Goal: Task Accomplishment & Management: Manage account settings

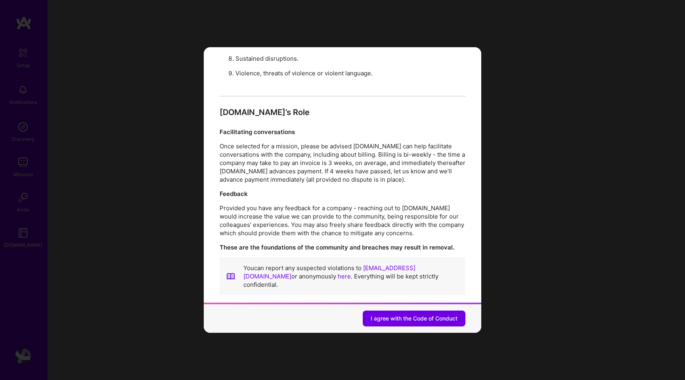
scroll to position [841, 0]
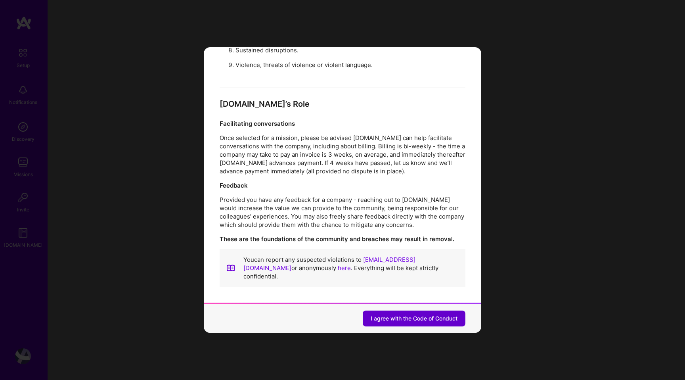
click at [390, 317] on span "I agree with the Code of Conduct" at bounding box center [414, 318] width 87 height 8
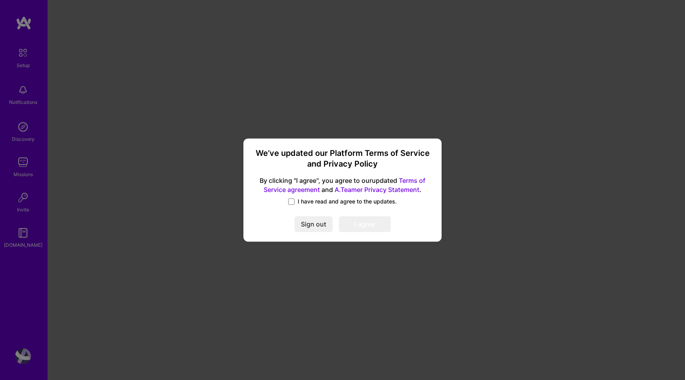
click at [313, 202] on span "I have read and agree to the updates." at bounding box center [347, 201] width 99 height 8
click at [0, 0] on input "I have read and agree to the updates." at bounding box center [0, 0] width 0 height 0
click at [354, 227] on button "I agree" at bounding box center [365, 224] width 52 height 16
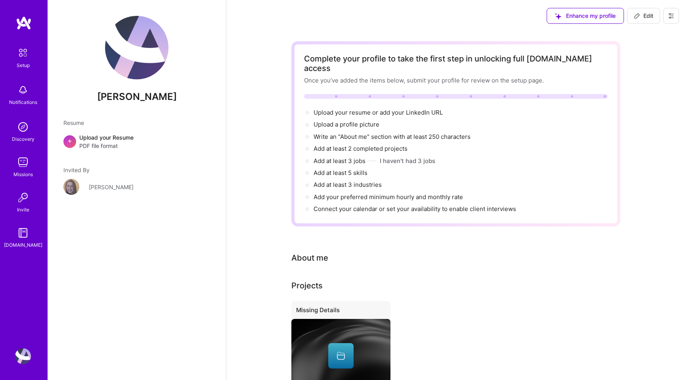
click at [22, 59] on img at bounding box center [23, 52] width 17 height 17
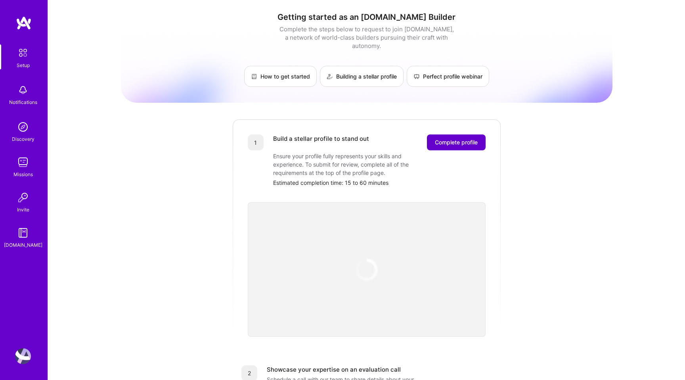
click at [446, 138] on span "Complete profile" at bounding box center [456, 142] width 43 height 8
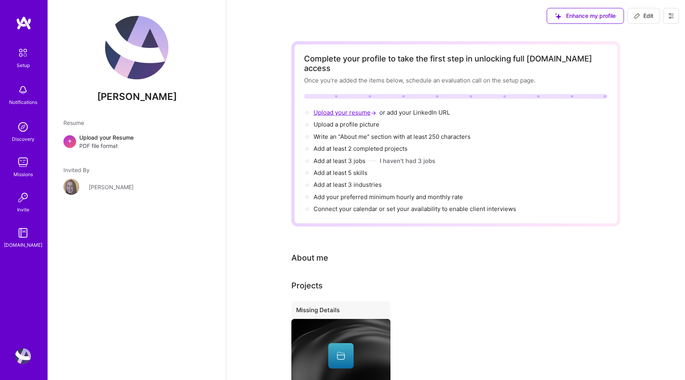
click at [362, 109] on span "Upload your resume →" at bounding box center [346, 113] width 64 height 8
click at [412, 109] on span "add your LinkedIn URL →" at bounding box center [415, 113] width 70 height 8
select select "US"
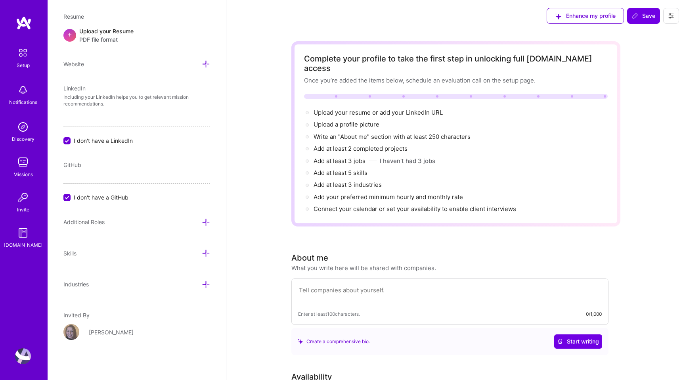
scroll to position [335, 0]
click at [398, 109] on span "add your LinkedIn URL →" at bounding box center [415, 113] width 70 height 8
click at [431, 109] on span "add your LinkedIn URL →" at bounding box center [415, 113] width 70 height 8
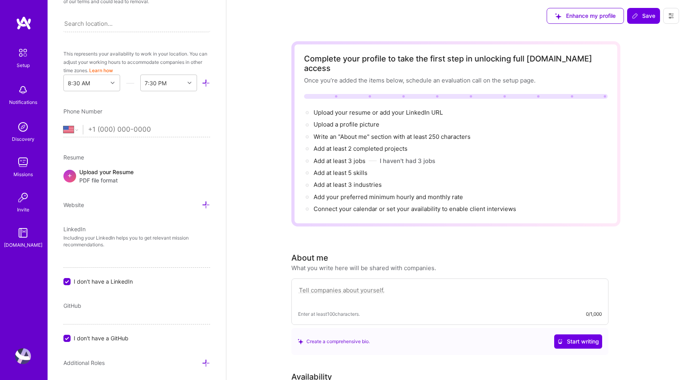
scroll to position [108, 0]
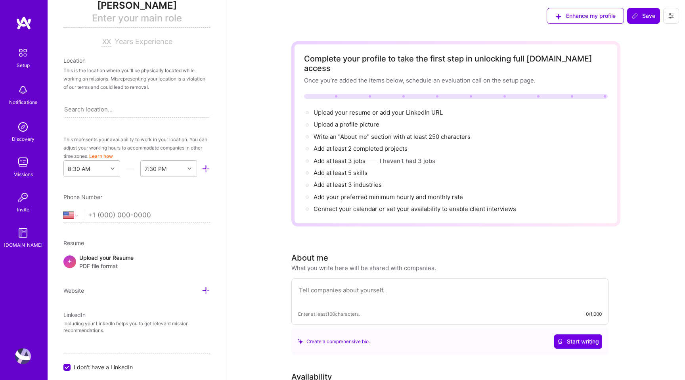
click at [101, 313] on div "LinkedIn" at bounding box center [136, 314] width 147 height 8
click at [101, 317] on div "LinkedIn" at bounding box center [136, 314] width 147 height 8
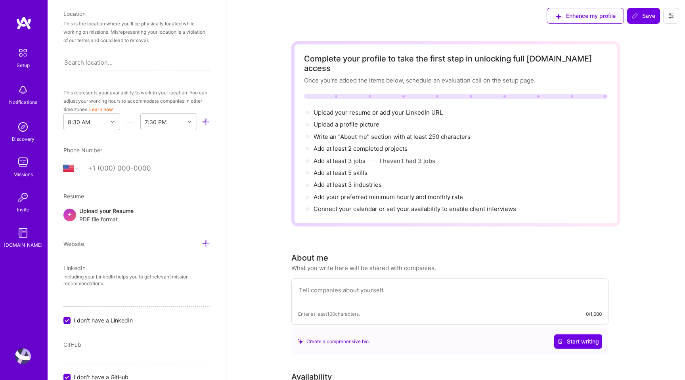
scroll to position [197, 0]
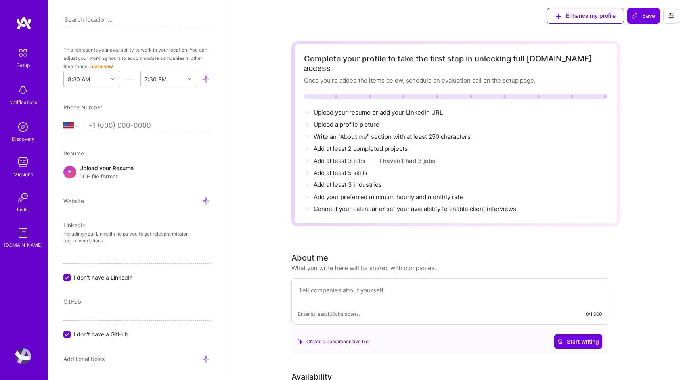
click at [86, 206] on div "Add photo Luis Montoya Enter your main role Years Experience Location This is t…" at bounding box center [137, 190] width 178 height 380
click at [79, 220] on div "Add photo Luis Montoya Enter your main role Years Experience Location This is t…" at bounding box center [137, 190] width 178 height 380
click at [79, 229] on div "LinkedIn Including your LinkedIn helps you to get relevant mission recommendati…" at bounding box center [136, 251] width 147 height 61
click at [207, 201] on icon at bounding box center [206, 201] width 8 height 8
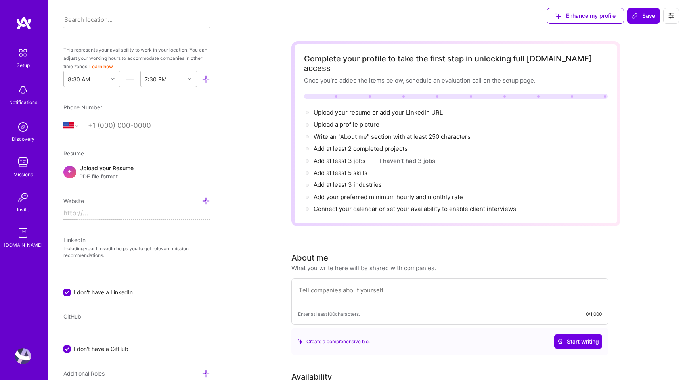
click at [135, 216] on input at bounding box center [136, 213] width 147 height 13
type input "https://"
click at [100, 249] on p "Including your LinkedIn helps you to get relevant mission recommendations." at bounding box center [136, 251] width 147 height 13
click at [100, 289] on span "I don't have a LinkedIn" at bounding box center [103, 292] width 59 height 8
click at [71, 289] on input "I don't have a LinkedIn" at bounding box center [67, 292] width 7 height 7
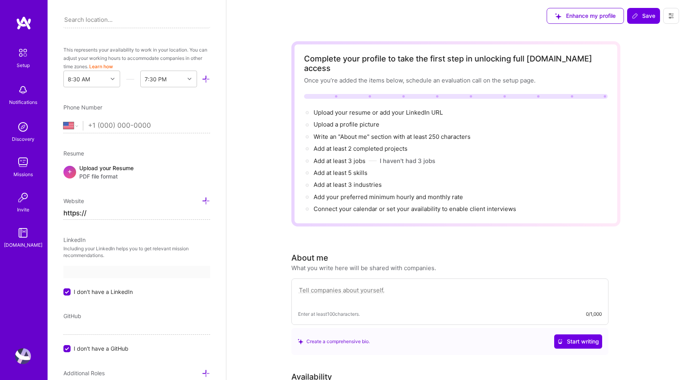
checkbox input "false"
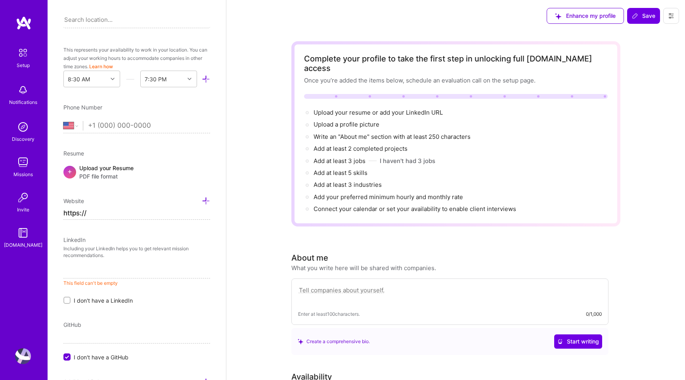
click at [104, 273] on input at bounding box center [136, 272] width 147 height 13
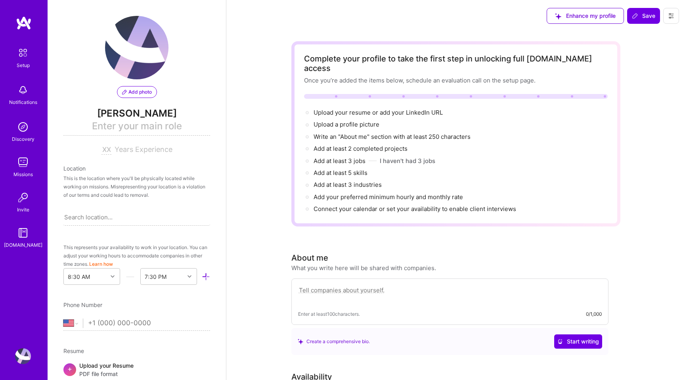
type input "https://www.linkedin.com/feed/"
click at [136, 79] on img at bounding box center [136, 47] width 63 height 63
click at [135, 88] on button "Add photo" at bounding box center [137, 92] width 40 height 12
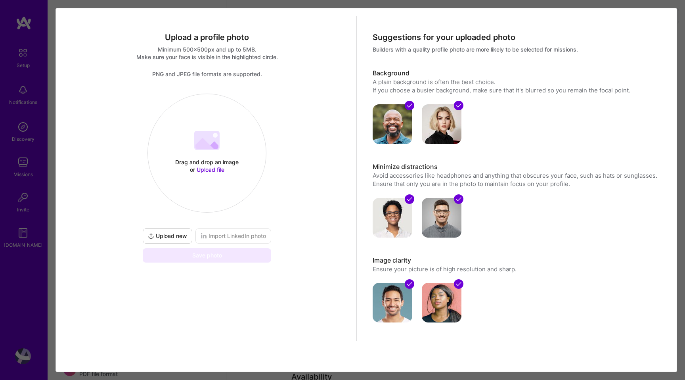
click at [211, 142] on 202 at bounding box center [206, 140] width 25 height 19
click at [201, 153] on div "Drag and drop an image or Upload file Upload file" at bounding box center [207, 153] width 118 height 84
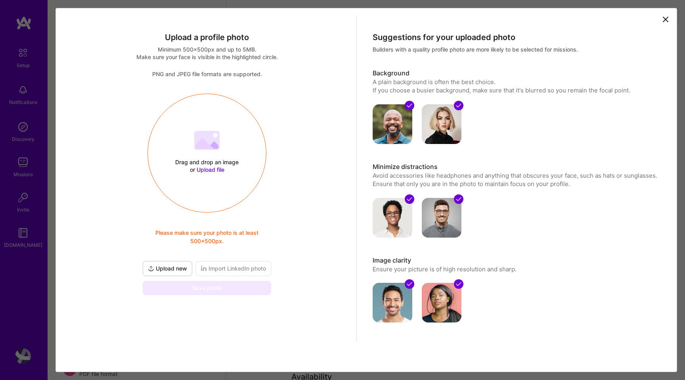
click at [224, 132] on div "Drag and drop an image or Upload file Upload file Please make sure your photo i…" at bounding box center [207, 153] width 118 height 84
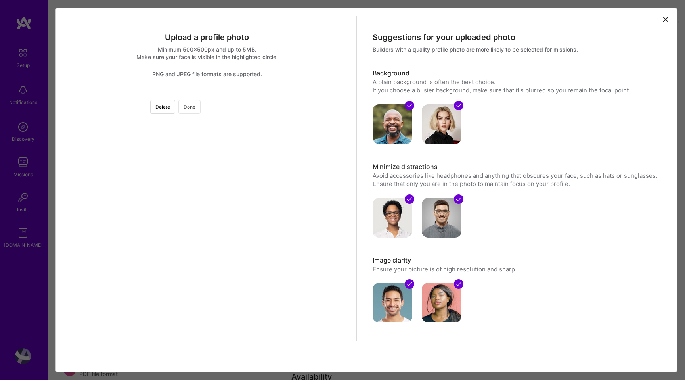
click at [201, 109] on button "Done" at bounding box center [189, 107] width 22 height 14
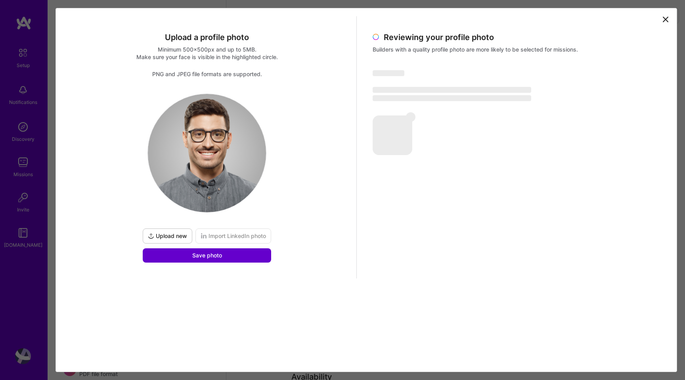
click at [237, 256] on button "Save photo" at bounding box center [207, 255] width 128 height 14
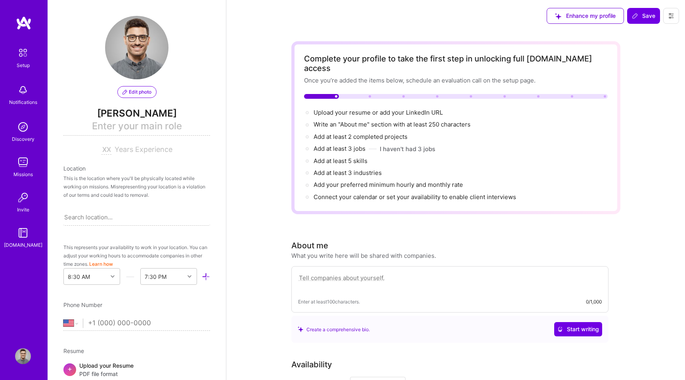
click at [645, 26] on div "Enhance my profile Save" at bounding box center [613, 16] width 144 height 32
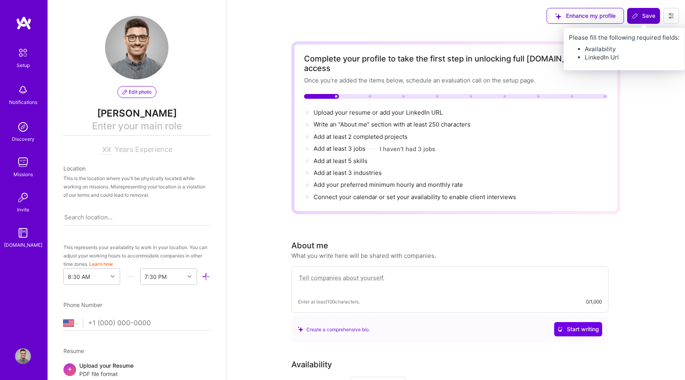
click at [645, 20] on button "Save" at bounding box center [643, 16] width 33 height 16
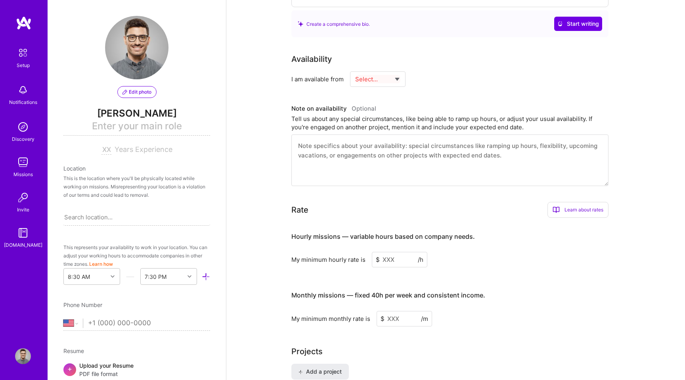
scroll to position [246, 0]
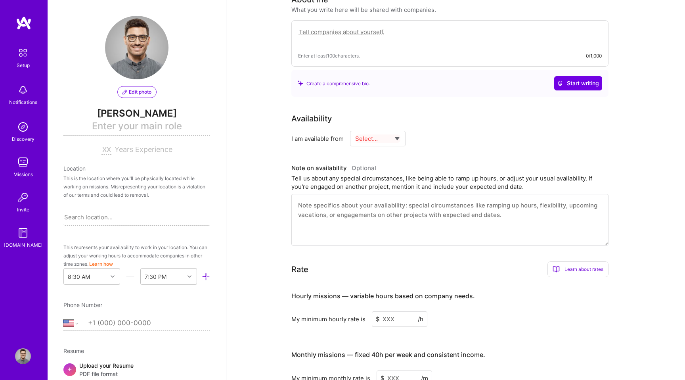
click at [375, 128] on select "Select... Right Now Future Date Not Available" at bounding box center [378, 138] width 46 height 20
select select "Right Now"
click at [355, 128] on select "Select... Right Now Future Date Not Available" at bounding box center [378, 138] width 46 height 20
click at [440, 132] on input at bounding box center [450, 138] width 48 height 15
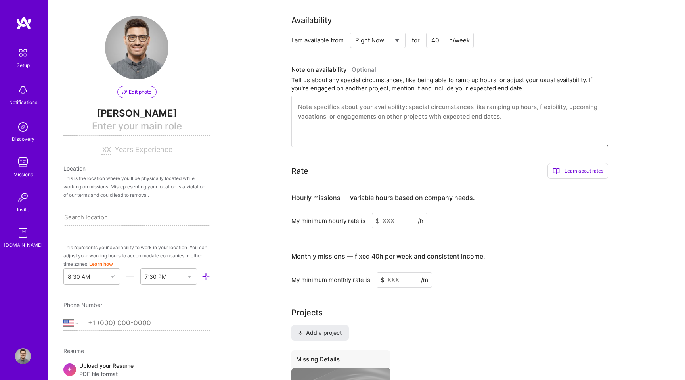
type input "40"
click at [393, 214] on input at bounding box center [400, 220] width 56 height 15
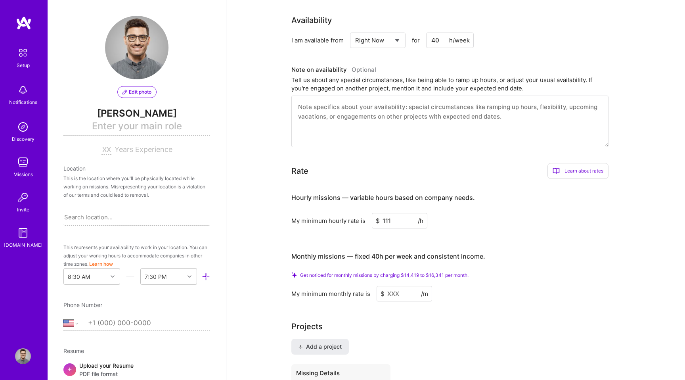
type input "111"
click at [384, 286] on input at bounding box center [405, 293] width 56 height 15
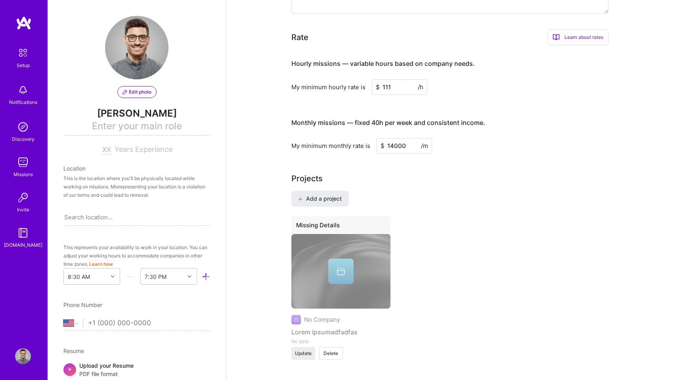
scroll to position [0, 0]
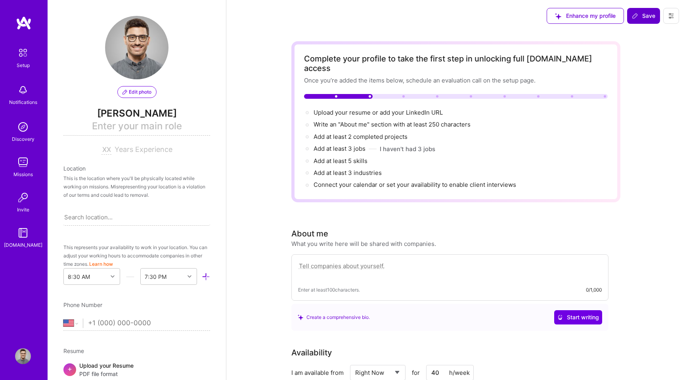
type input "14000"
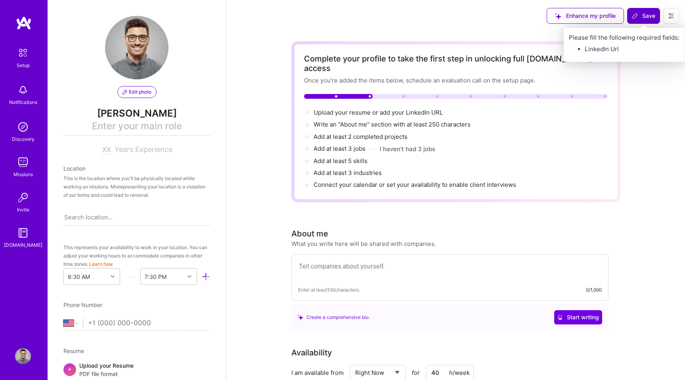
click at [642, 16] on span "Save" at bounding box center [643, 16] width 23 height 8
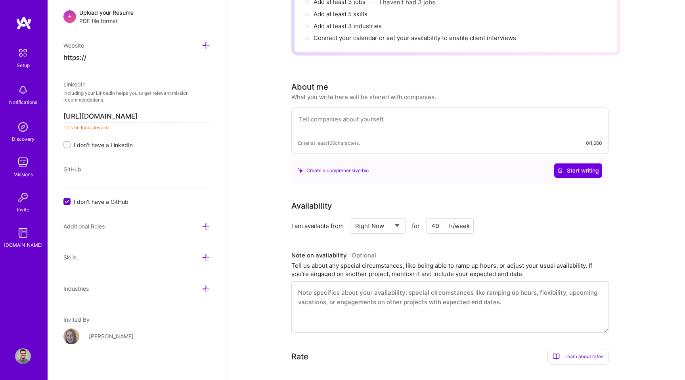
scroll to position [358, 0]
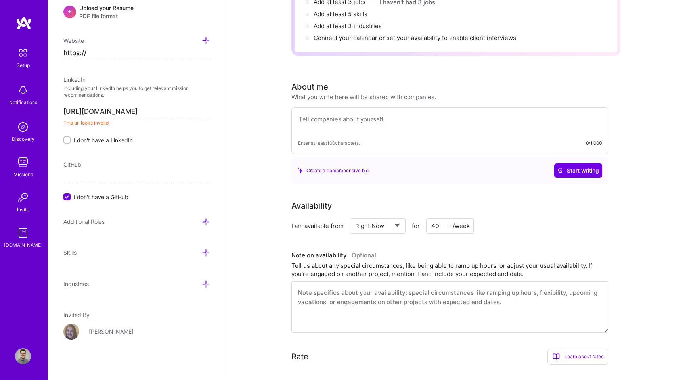
click at [205, 255] on icon at bounding box center [206, 253] width 8 height 8
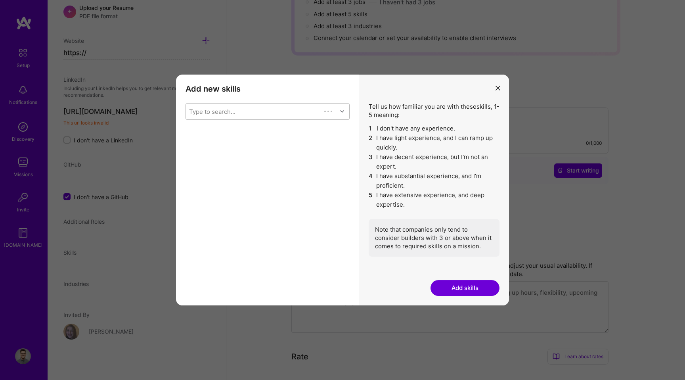
click at [264, 119] on div "Type to search..." at bounding box center [268, 199] width 164 height 193
click at [266, 114] on div "Type to search..." at bounding box center [261, 111] width 151 height 16
type input "apns"
click at [207, 132] on div "APNS" at bounding box center [267, 132] width 155 height 8
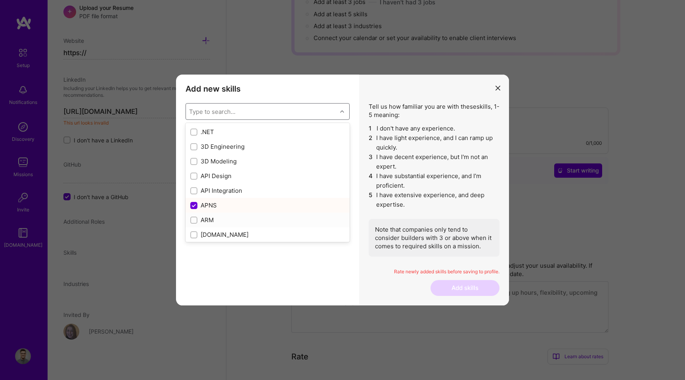
click at [213, 217] on div "ARM" at bounding box center [267, 220] width 155 height 8
checkbox input "true"
click at [306, 88] on h3 "Add new skills" at bounding box center [268, 89] width 164 height 10
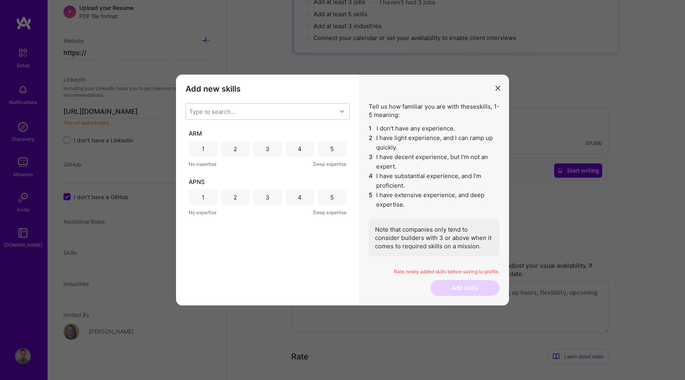
click at [326, 143] on div "5" at bounding box center [332, 149] width 29 height 16
click at [326, 192] on div "5" at bounding box center [332, 197] width 29 height 16
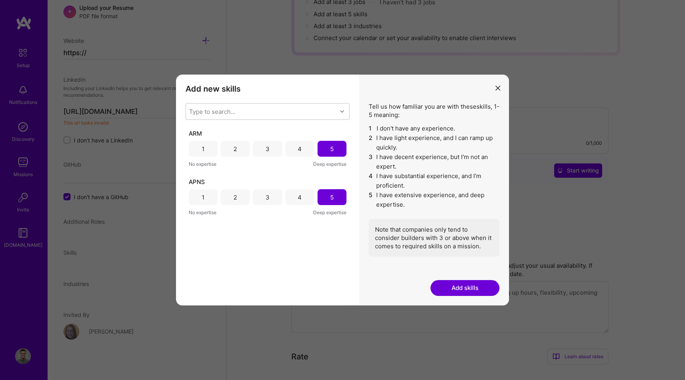
click at [453, 288] on button "Add skills" at bounding box center [465, 288] width 69 height 16
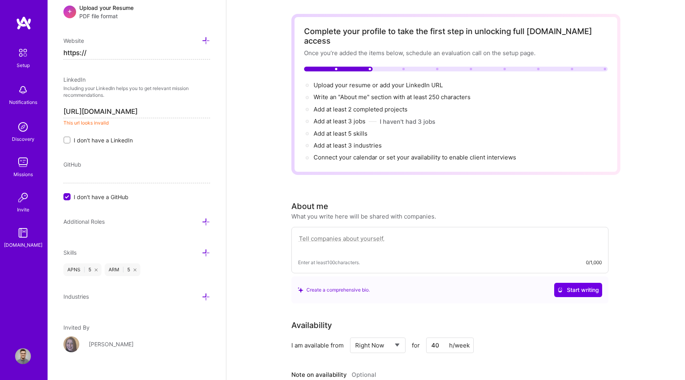
scroll to position [0, 0]
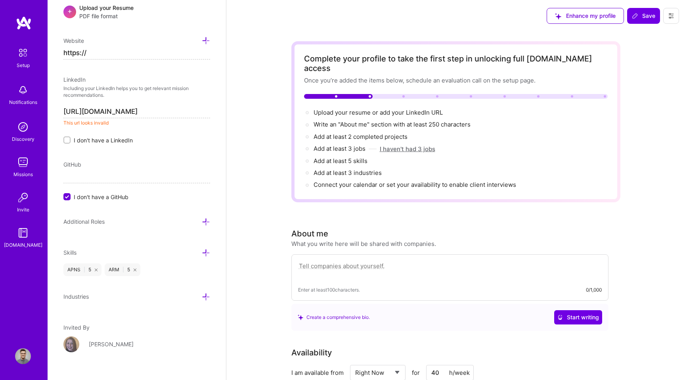
click at [415, 145] on button "I haven't had 3 jobs" at bounding box center [408, 149] width 56 height 8
click at [412, 145] on button "I haven't had 3 jobs" at bounding box center [408, 149] width 56 height 8
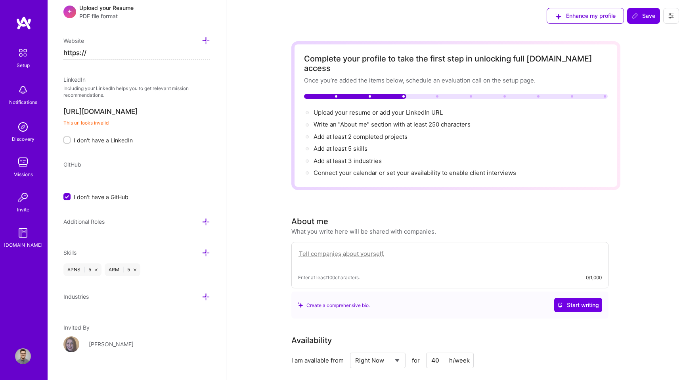
scroll to position [370, 0]
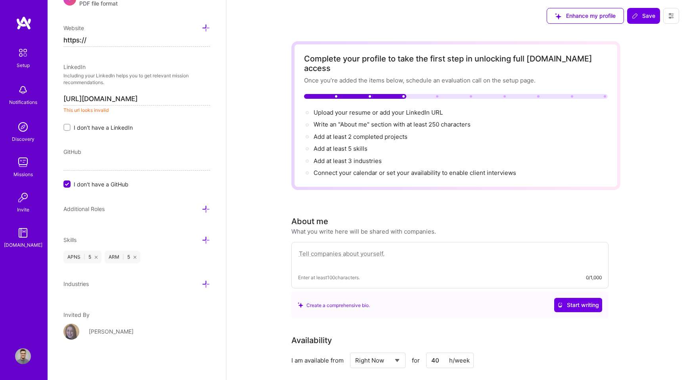
click at [203, 281] on icon at bounding box center [206, 284] width 8 height 8
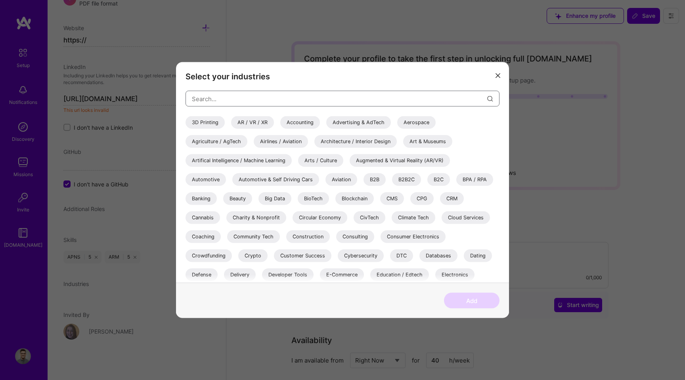
click at [246, 94] on input "modal" at bounding box center [339, 98] width 295 height 20
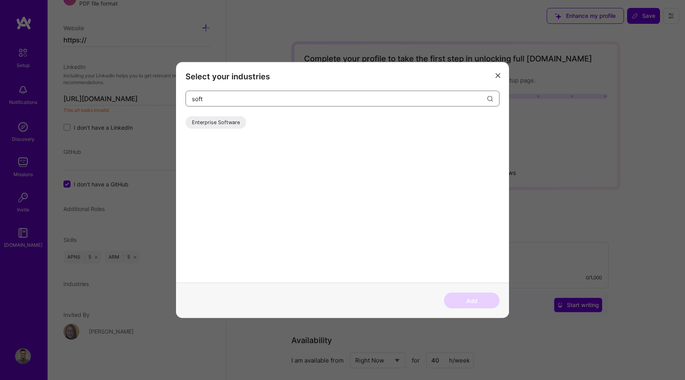
type input "soft"
click at [218, 128] on div "Enterprise Software" at bounding box center [216, 122] width 61 height 13
click at [239, 99] on input "soft" at bounding box center [339, 98] width 295 height 20
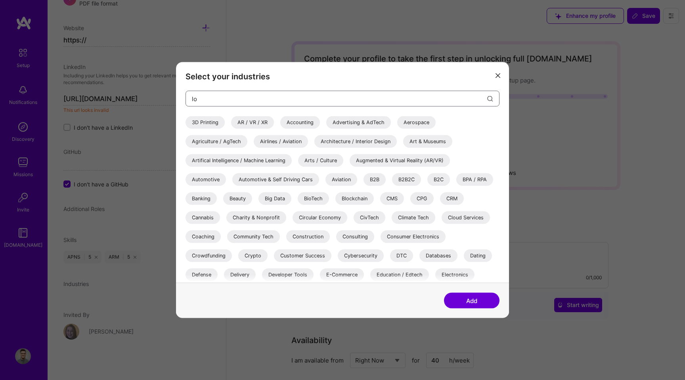
type input "lod"
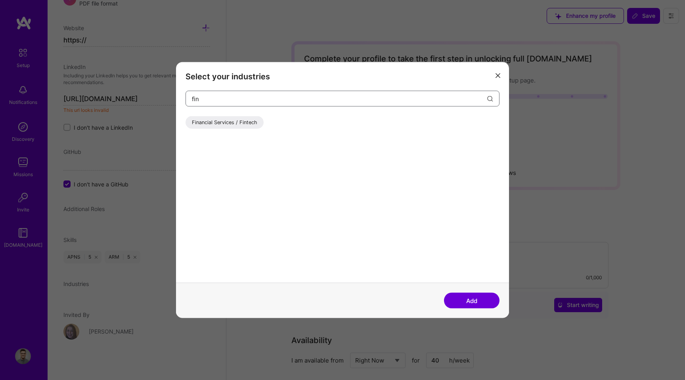
type input "fin"
click at [231, 122] on div "Financial Services / Fintech" at bounding box center [225, 122] width 78 height 13
click at [246, 98] on input "fin" at bounding box center [339, 98] width 295 height 20
type input "reta"
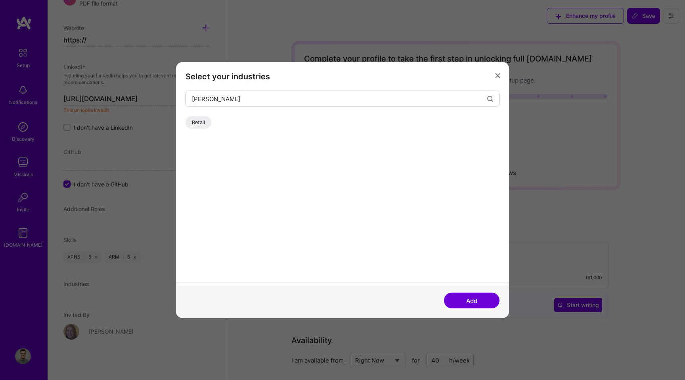
click at [198, 119] on div "Retail" at bounding box center [199, 122] width 26 height 13
click at [461, 297] on button "Add" at bounding box center [472, 301] width 56 height 16
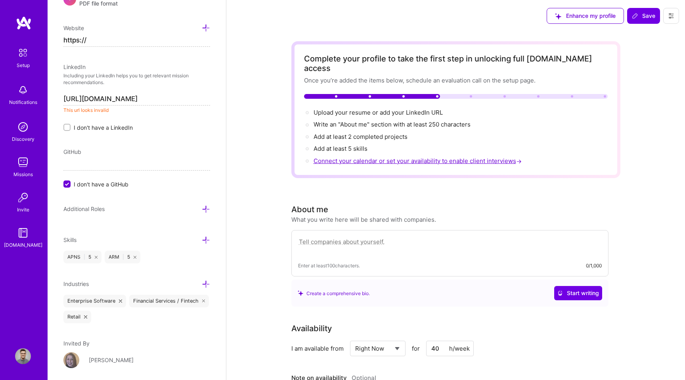
click at [379, 157] on span "Connect your calendar or set your availability to enable client interviews →" at bounding box center [419, 161] width 210 height 8
click at [388, 157] on span "Connect your calendar or set your availability to enable client interviews →" at bounding box center [419, 161] width 210 height 8
click at [449, 157] on span "Connect your calendar or set your availability to enable client interviews →" at bounding box center [419, 161] width 210 height 8
click at [442, 157] on span "Connect your calendar or set your availability to enable client interviews →" at bounding box center [419, 161] width 210 height 8
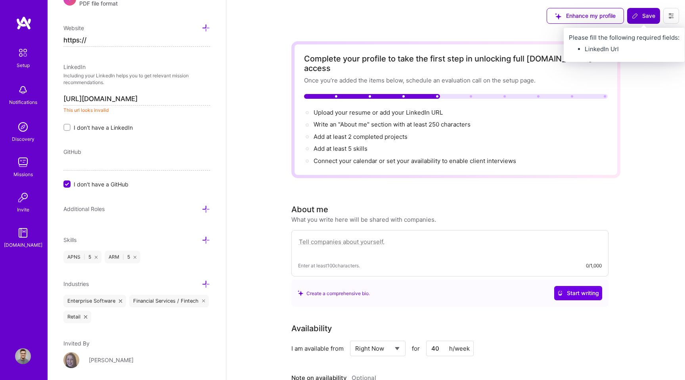
click at [650, 19] on button "Save" at bounding box center [643, 16] width 33 height 16
click at [645, 17] on span "Save" at bounding box center [643, 16] width 23 height 8
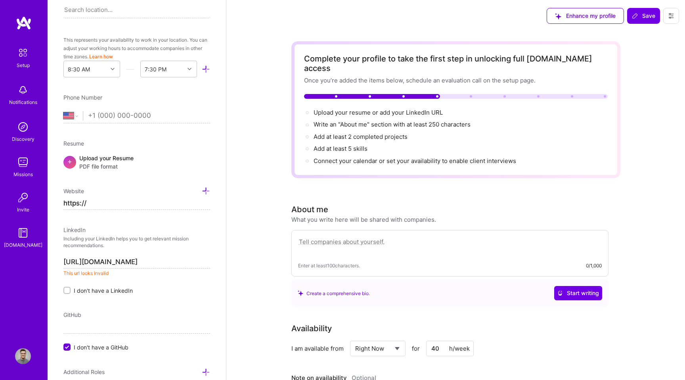
scroll to position [189, 0]
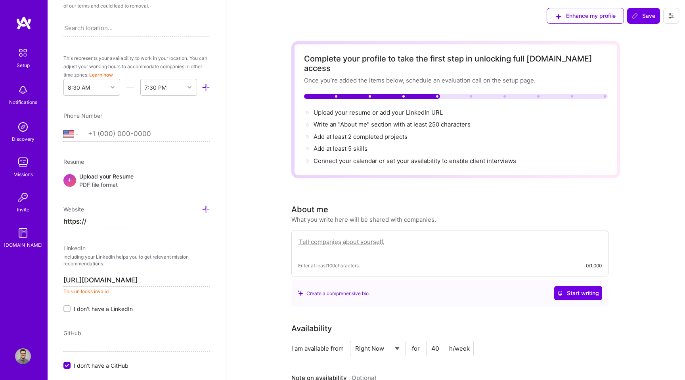
drag, startPoint x: 147, startPoint y: 280, endPoint x: 203, endPoint y: 280, distance: 55.9
click at [203, 280] on input "https://www.linkedin.com/feed/" at bounding box center [136, 280] width 147 height 13
type input "https://www.linkedin.com/in/luisfernandomontoya"
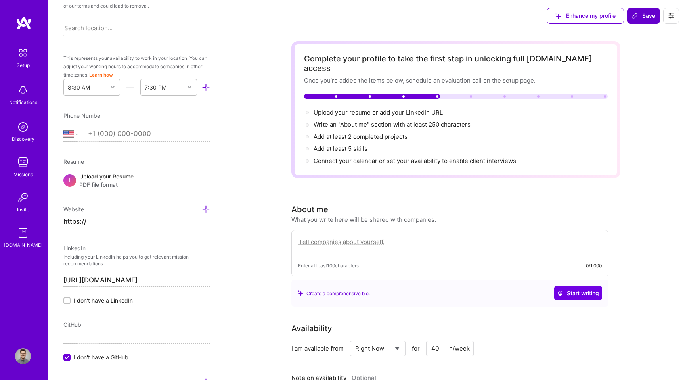
click at [646, 14] on span "Save" at bounding box center [643, 16] width 23 height 8
click at [164, 279] on input "https://www.linkedin.com/in/luisfernandomontoya" at bounding box center [136, 280] width 147 height 13
click at [135, 217] on input "https://" at bounding box center [136, 221] width 147 height 13
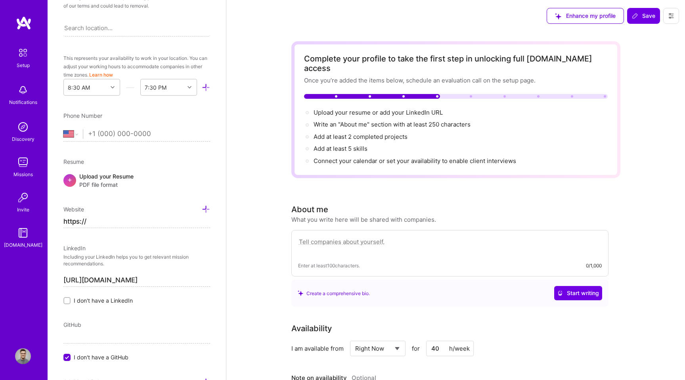
click at [135, 217] on input "https://" at bounding box center [136, 221] width 147 height 13
type input "h"
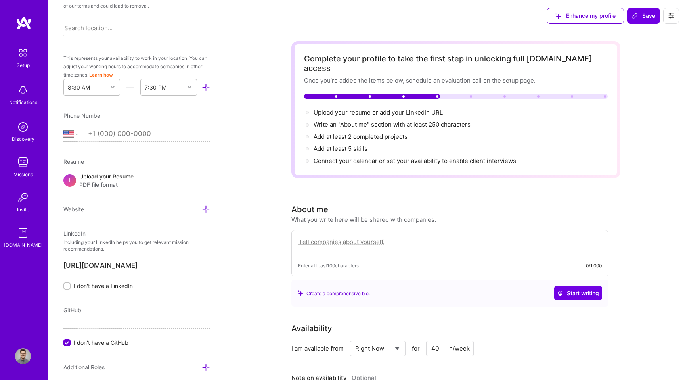
click at [649, 24] on div "Enhance my profile Save" at bounding box center [613, 16] width 144 height 32
click at [649, 19] on span "Save" at bounding box center [643, 16] width 23 height 8
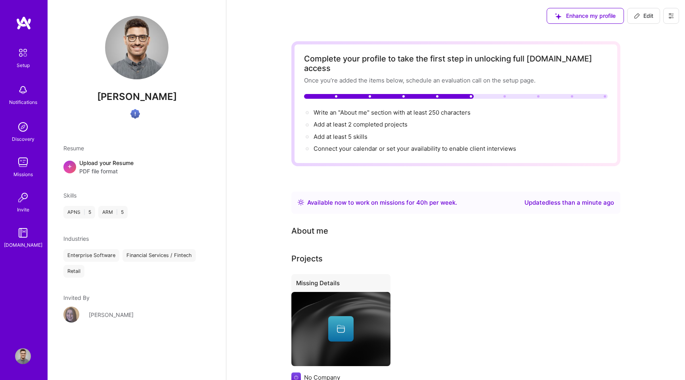
click at [639, 16] on icon at bounding box center [637, 16] width 6 height 6
select select "US"
select select "Right Now"
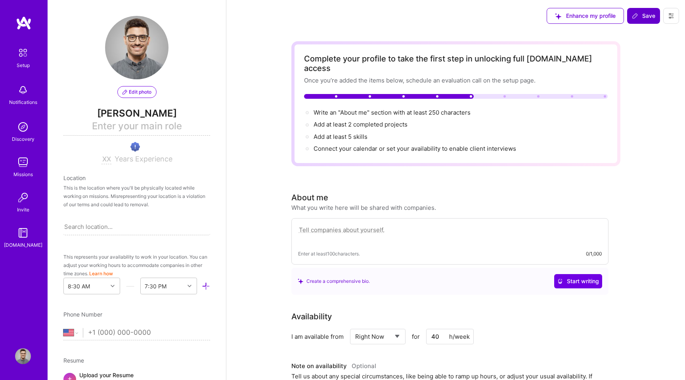
scroll to position [274, 0]
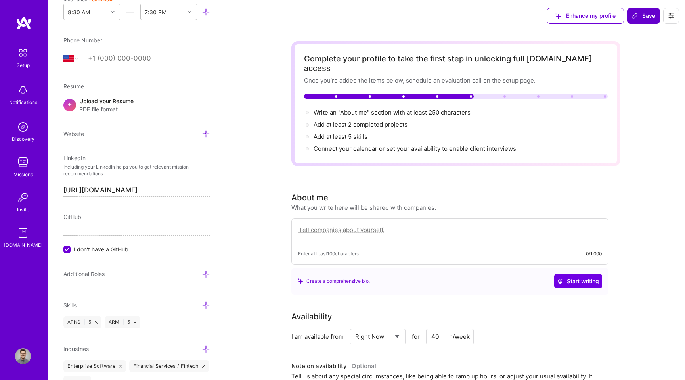
click at [358, 207] on div "About me What you write here will be shared with companies. Enter at least 100 …" at bounding box center [449, 242] width 317 height 103
click at [358, 225] on textarea at bounding box center [450, 234] width 304 height 18
paste textarea "It is a long established fact that a reader will be distracted by the readable …"
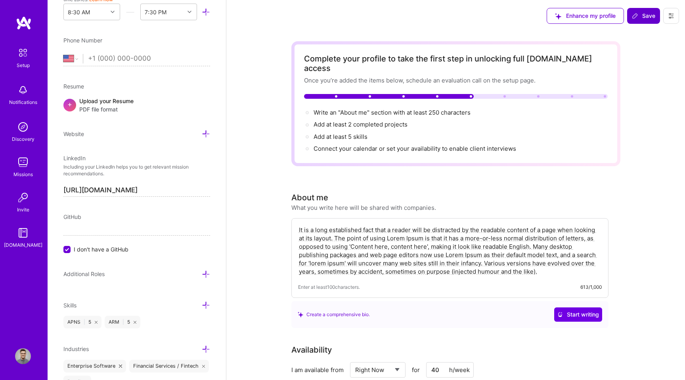
type textarea "It is a long established fact that a reader will be distracted by the readable …"
click at [640, 18] on span "Save" at bounding box center [643, 16] width 23 height 8
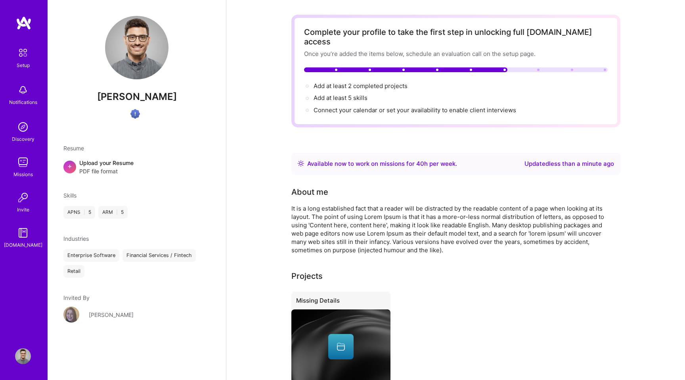
scroll to position [0, 0]
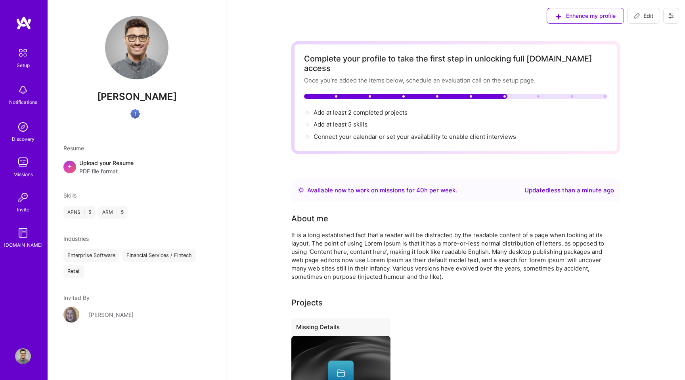
click at [651, 18] on span "Edit" at bounding box center [643, 16] width 19 height 8
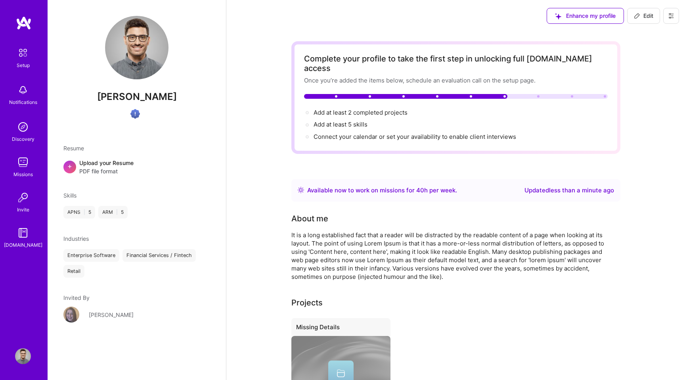
select select "US"
select select "Right Now"
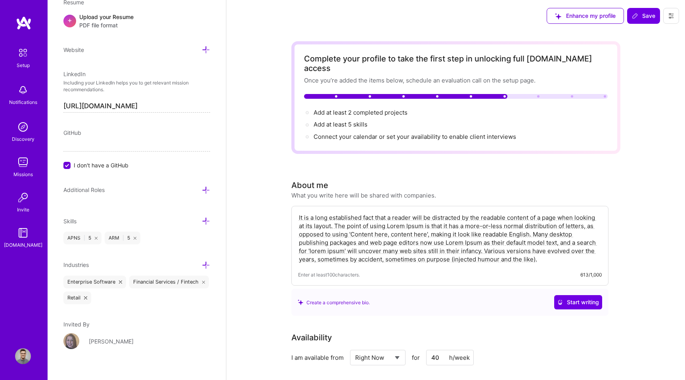
scroll to position [363, 0]
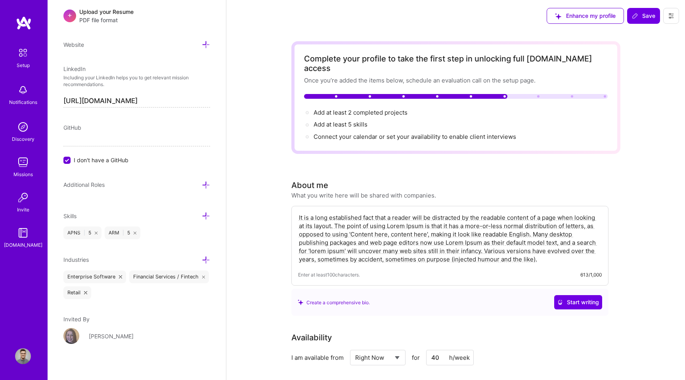
click at [207, 217] on icon at bounding box center [206, 216] width 8 height 8
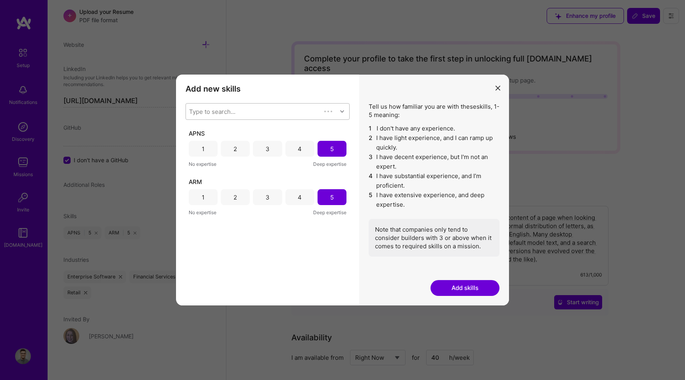
click at [268, 119] on div "Type to search..." at bounding box center [253, 111] width 135 height 16
type input "a"
type input "ja"
click at [214, 162] on div "Java" at bounding box center [267, 161] width 155 height 8
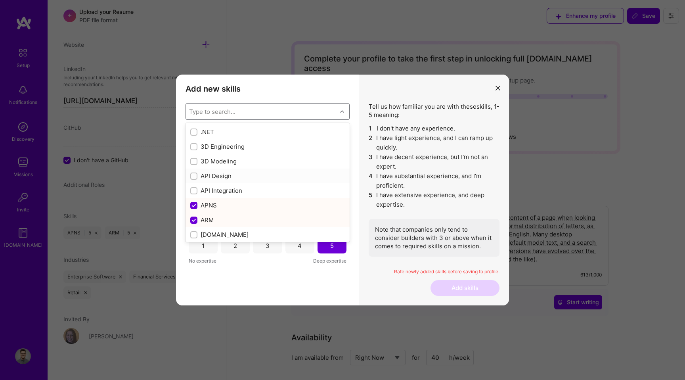
click at [216, 176] on div "API Design" at bounding box center [267, 176] width 155 height 8
checkbox input "true"
click at [216, 188] on div "API Integration" at bounding box center [267, 190] width 155 height 8
checkbox input "true"
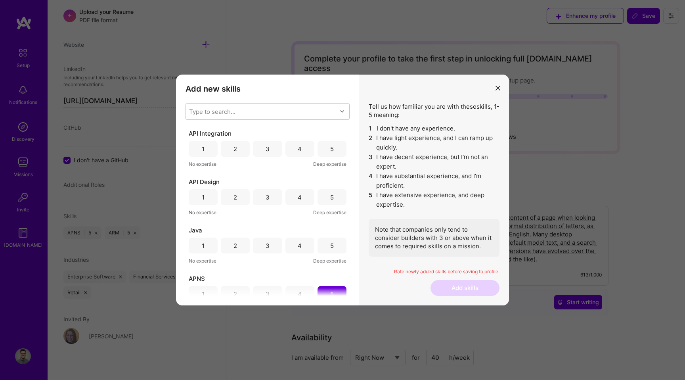
click at [354, 272] on div "Add new skills Tell us how familiar you are with given skills, using between 1 …" at bounding box center [267, 190] width 183 height 231
click at [330, 202] on div "5" at bounding box center [332, 197] width 29 height 16
click at [331, 150] on div "5" at bounding box center [332, 149] width 29 height 16
click at [330, 246] on div "5" at bounding box center [332, 245] width 4 height 8
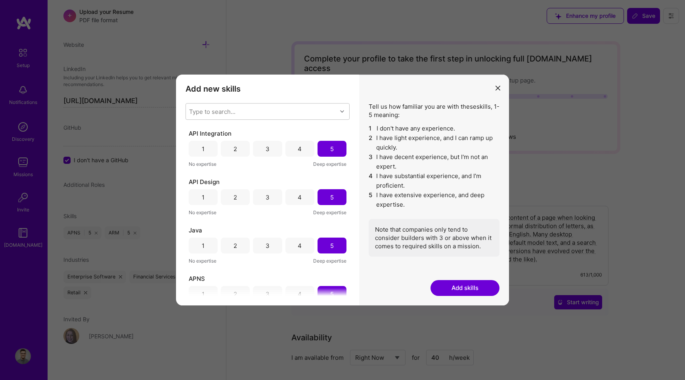
scroll to position [66, 0]
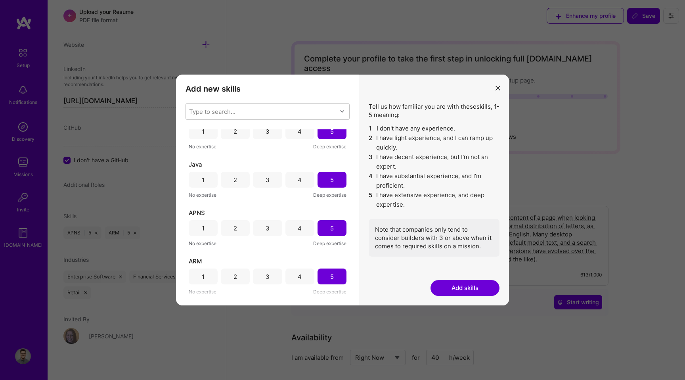
click at [457, 287] on button "Add skills" at bounding box center [465, 288] width 69 height 16
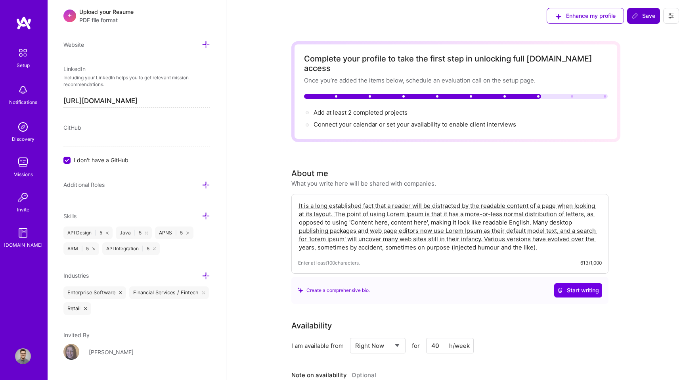
click at [660, 15] on button "Save" at bounding box center [643, 16] width 33 height 16
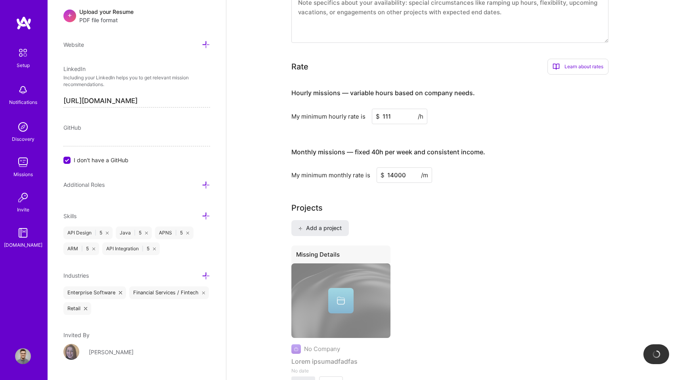
scroll to position [504, 0]
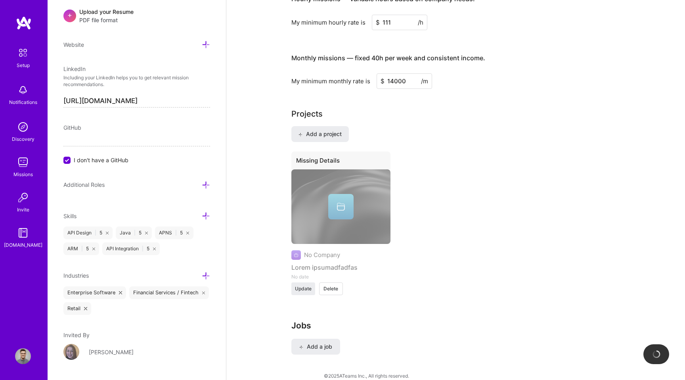
click at [304, 281] on div "No Company Lorem ipsumadfadfas No date Update Delete" at bounding box center [340, 224] width 99 height 111
click at [304, 285] on span "Update" at bounding box center [303, 288] width 17 height 7
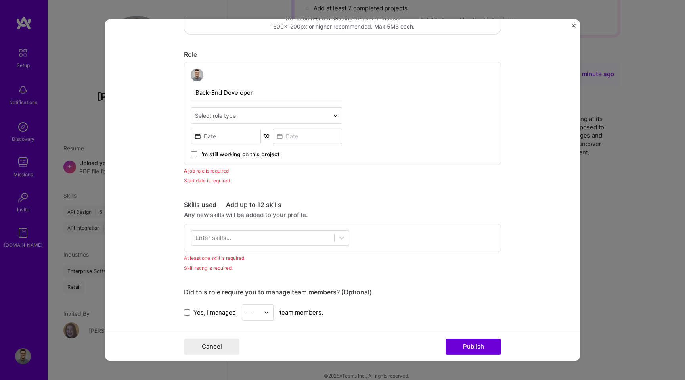
scroll to position [273, 0]
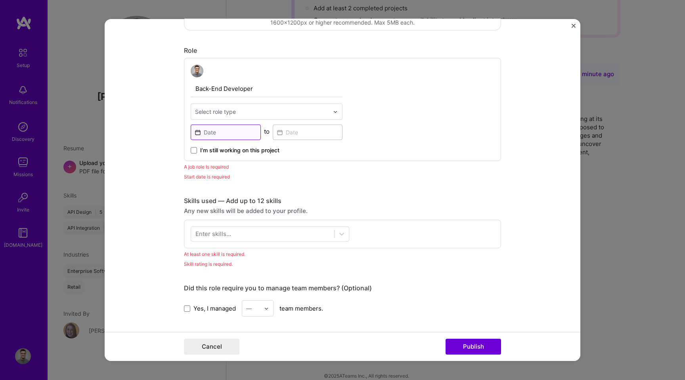
click at [221, 130] on input at bounding box center [226, 131] width 70 height 15
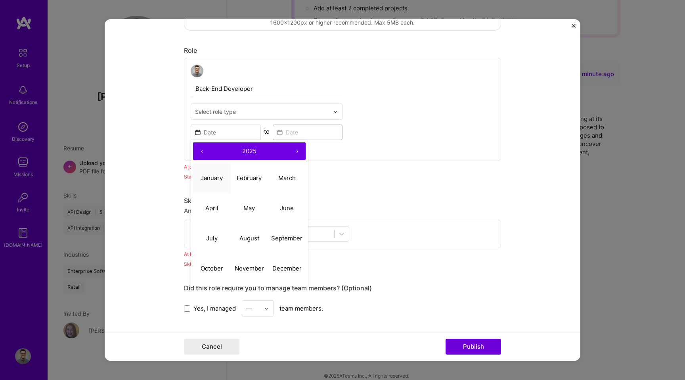
click at [217, 175] on abbr "January" at bounding box center [212, 178] width 22 height 8
type input "Jan, 2025"
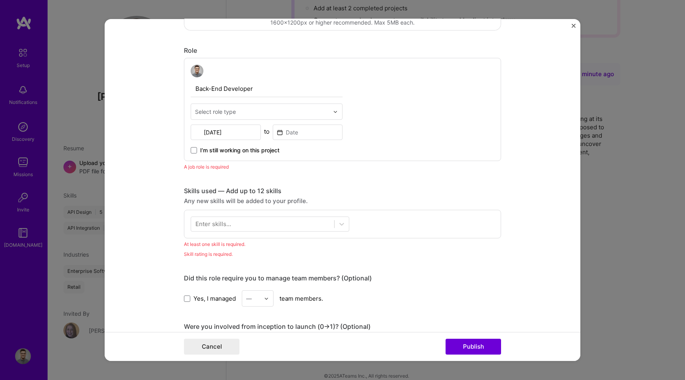
click at [222, 149] on span "I’m still working on this project" at bounding box center [239, 150] width 79 height 8
click at [0, 0] on input "I’m still working on this project" at bounding box center [0, 0] width 0 height 0
click at [245, 222] on div at bounding box center [262, 223] width 143 height 13
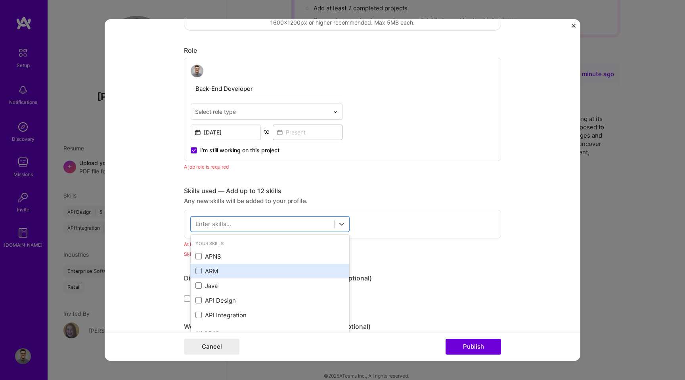
click at [228, 268] on div "ARM" at bounding box center [269, 271] width 149 height 8
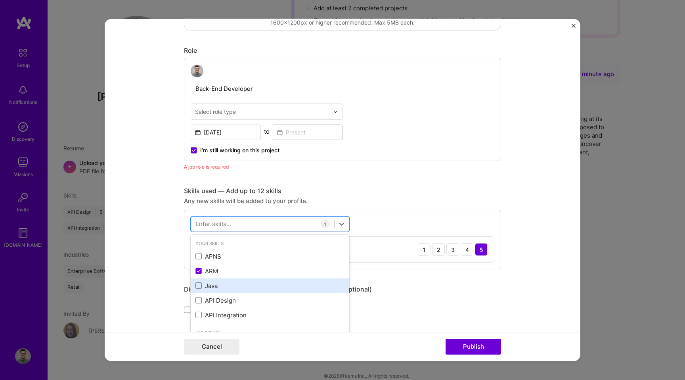
click at [215, 285] on div "Java" at bounding box center [269, 285] width 149 height 8
click at [155, 270] on form "This project is missing details. To be able to apply to missions with this proj…" at bounding box center [343, 190] width 476 height 342
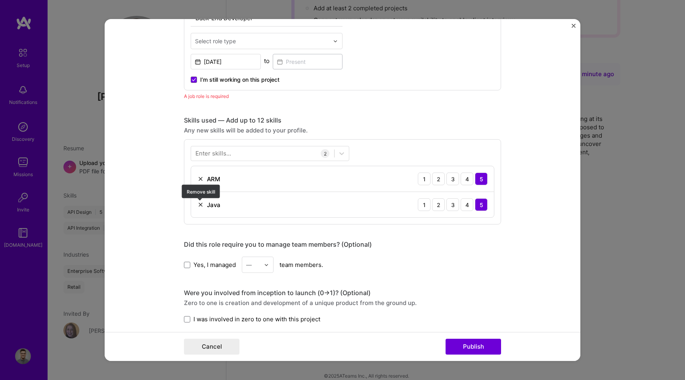
scroll to position [477, 0]
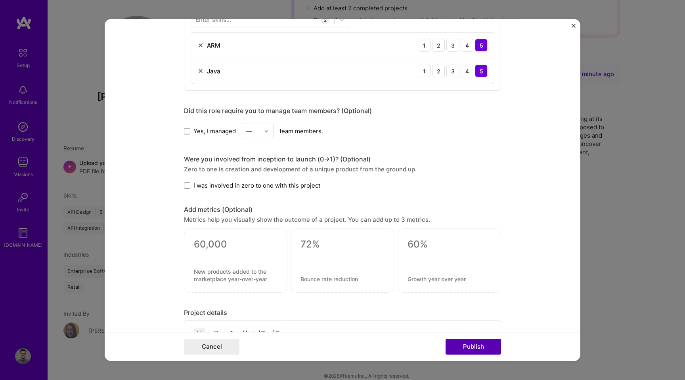
click at [473, 350] on button "Publish" at bounding box center [474, 347] width 56 height 16
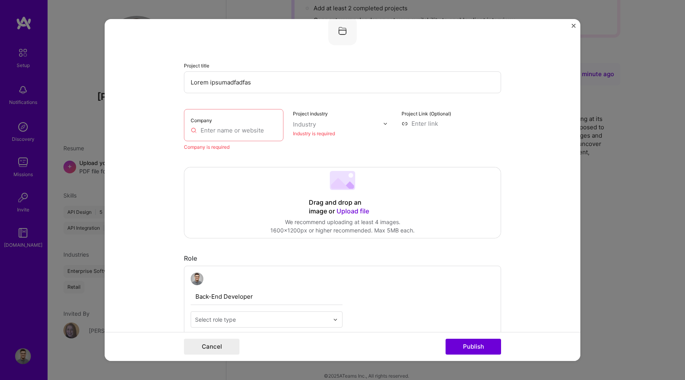
scroll to position [86, 0]
click at [248, 136] on input "text" at bounding box center [234, 132] width 86 height 8
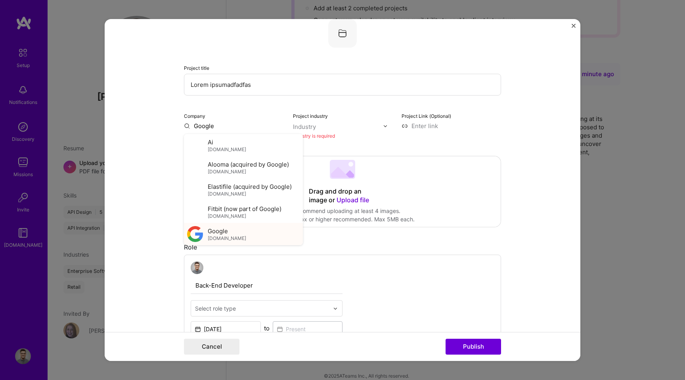
type input "Google"
click at [219, 231] on span "Google" at bounding box center [218, 230] width 20 height 8
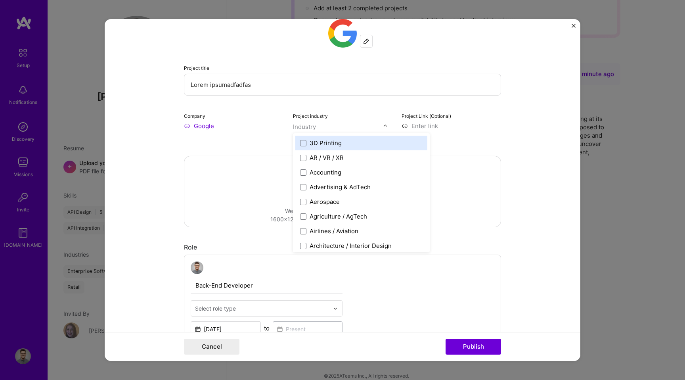
click at [327, 128] on input "text" at bounding box center [338, 127] width 90 height 8
click at [330, 207] on div "Aerospace" at bounding box center [361, 201] width 132 height 15
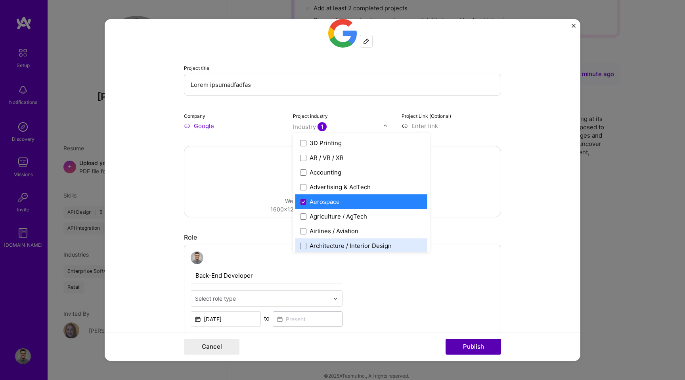
click at [469, 342] on button "Publish" at bounding box center [474, 347] width 56 height 16
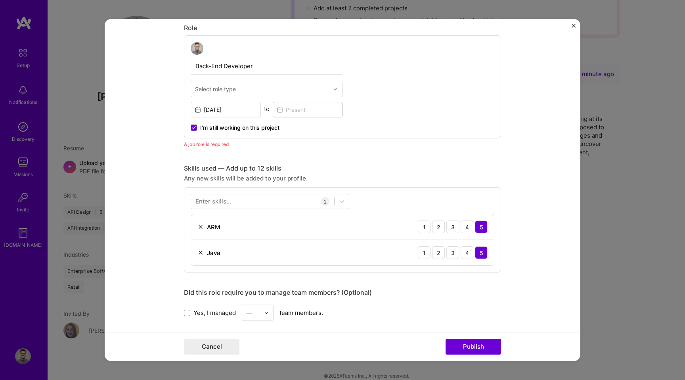
scroll to position [301, 0]
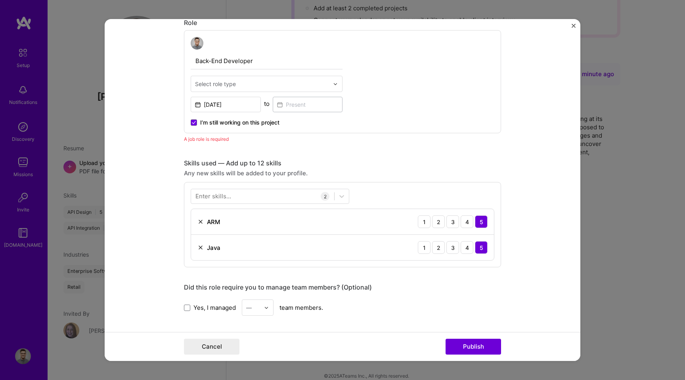
click at [261, 119] on span "I’m still working on this project" at bounding box center [239, 123] width 79 height 8
click at [0, 0] on input "I’m still working on this project" at bounding box center [0, 0] width 0 height 0
click at [465, 345] on button "Publish" at bounding box center [474, 347] width 56 height 16
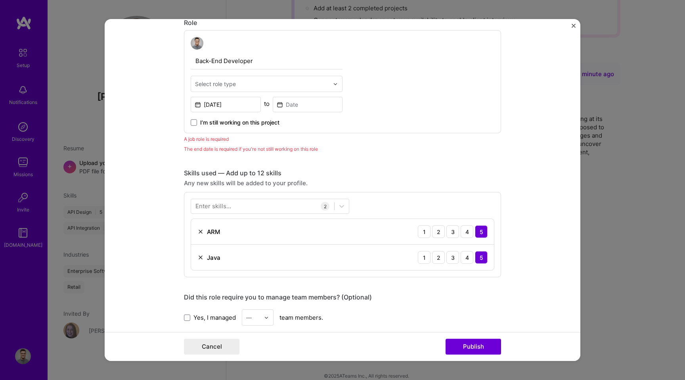
click at [253, 120] on span "I’m still working on this project" at bounding box center [239, 123] width 79 height 8
click at [0, 0] on input "I’m still working on this project" at bounding box center [0, 0] width 0 height 0
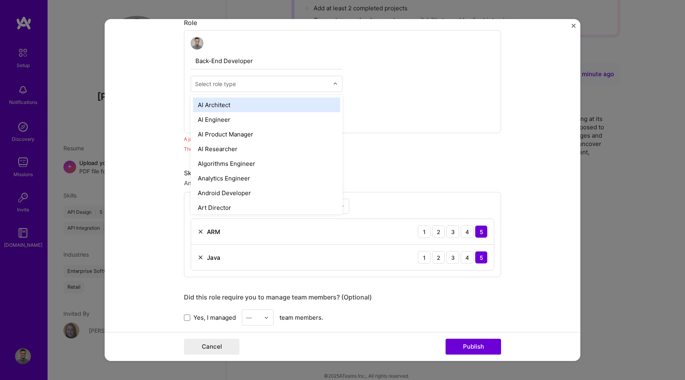
click at [251, 85] on input "text" at bounding box center [262, 84] width 134 height 8
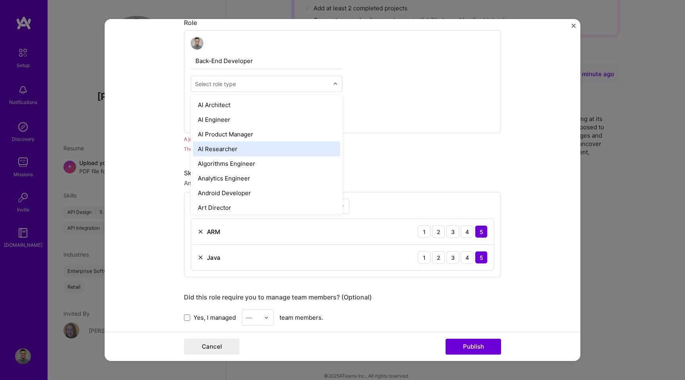
click at [393, 96] on div "Back-End Developer option AI Researcher focused, 4 of 70. 70 results available.…" at bounding box center [342, 81] width 317 height 103
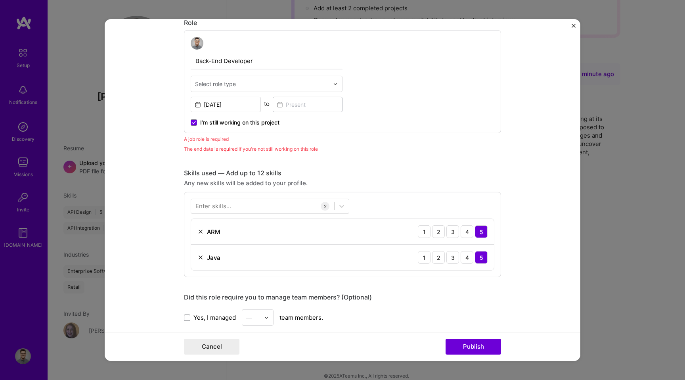
click at [280, 89] on div at bounding box center [262, 84] width 134 height 10
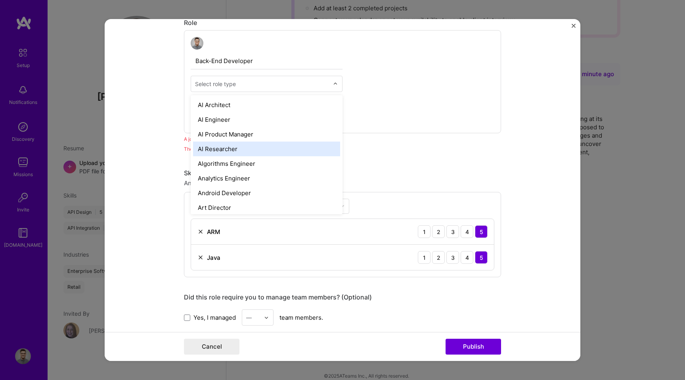
click at [272, 144] on div "AI Researcher" at bounding box center [266, 149] width 147 height 15
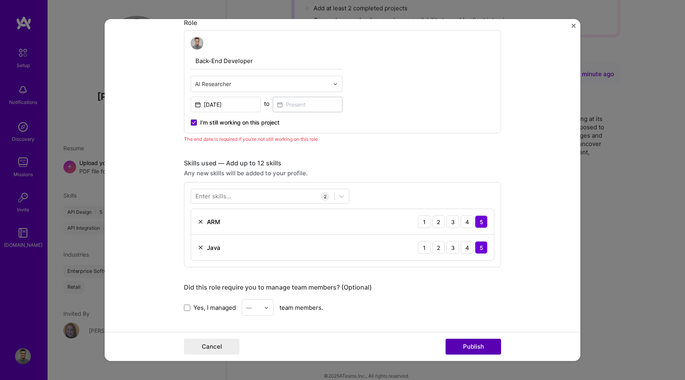
click at [472, 345] on button "Publish" at bounding box center [474, 347] width 56 height 16
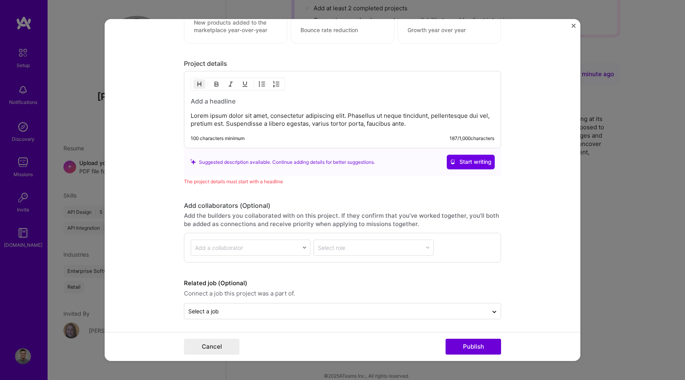
scroll to position [718, 0]
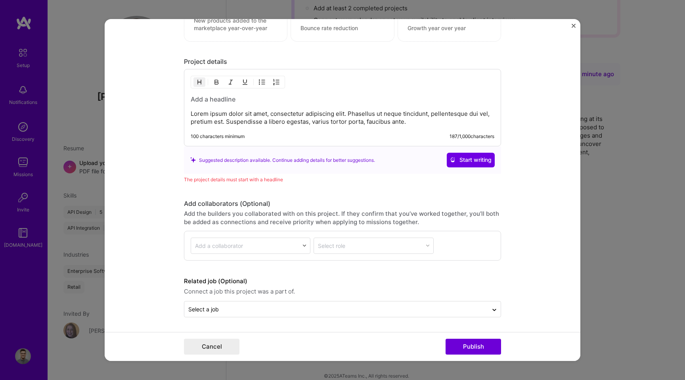
click at [269, 125] on p "Lorem ipsum dolor sit amet, consectetur adipiscing elit. Phasellus ut neque tin…" at bounding box center [343, 118] width 304 height 16
click at [219, 97] on h3 at bounding box center [343, 99] width 304 height 9
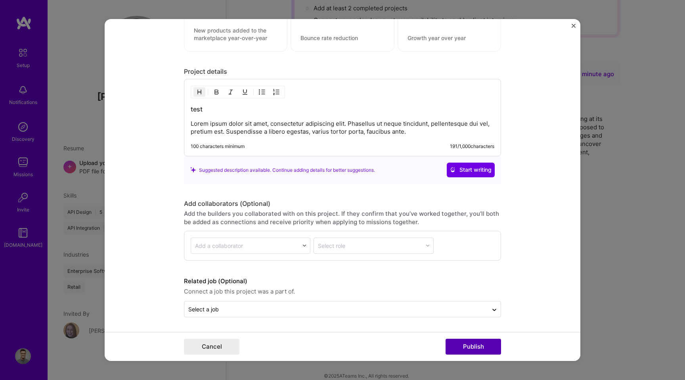
click at [477, 352] on button "Publish" at bounding box center [474, 347] width 56 height 16
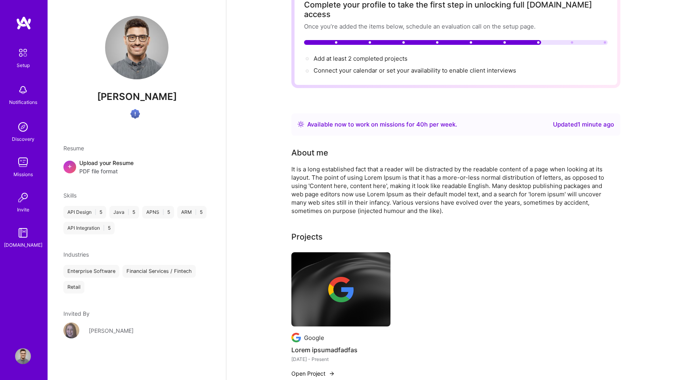
scroll to position [0, 0]
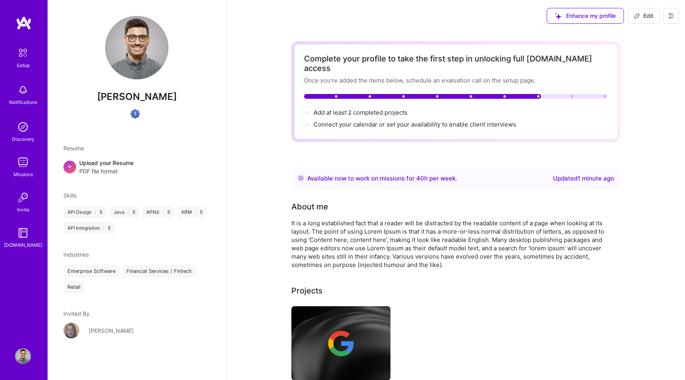
click at [638, 22] on button "Edit" at bounding box center [643, 16] width 33 height 16
select select "US"
select select "Right Now"
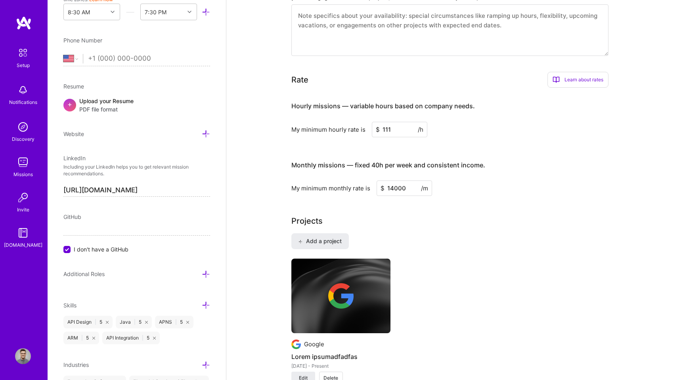
scroll to position [486, 0]
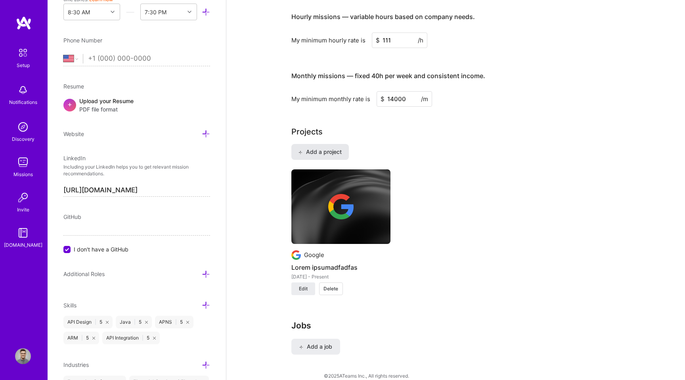
click at [331, 148] on span "Add a project" at bounding box center [319, 152] width 43 height 8
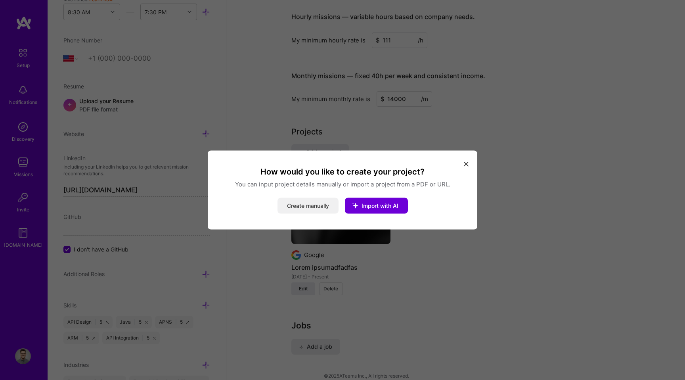
click at [296, 207] on button "Create manually" at bounding box center [308, 206] width 61 height 16
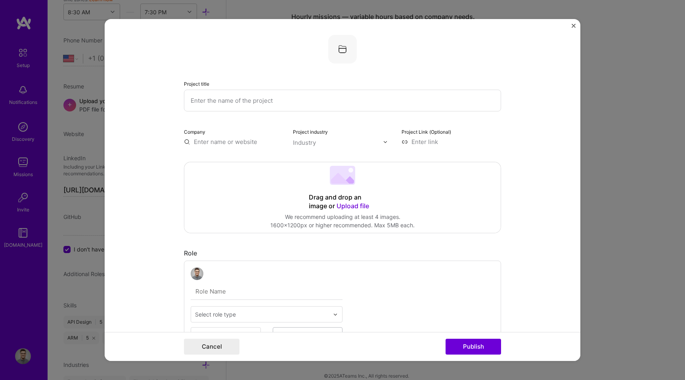
click at [287, 107] on input "text" at bounding box center [342, 101] width 317 height 22
type input "Lorem ipsum"
click at [234, 137] on div "Company" at bounding box center [234, 136] width 100 height 19
click at [231, 142] on input "text" at bounding box center [234, 142] width 100 height 8
click at [324, 143] on input "text" at bounding box center [338, 142] width 90 height 8
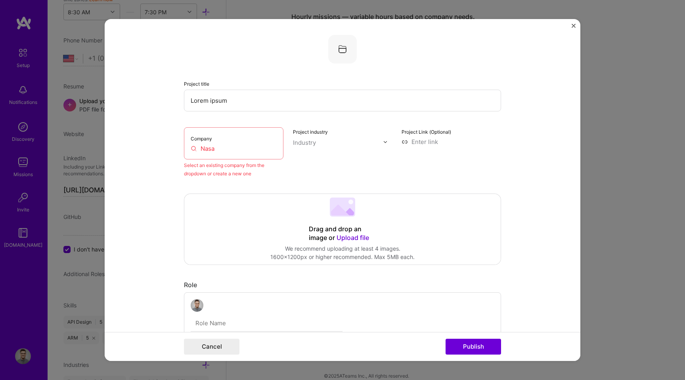
click at [248, 151] on input "Nasa" at bounding box center [234, 148] width 86 height 8
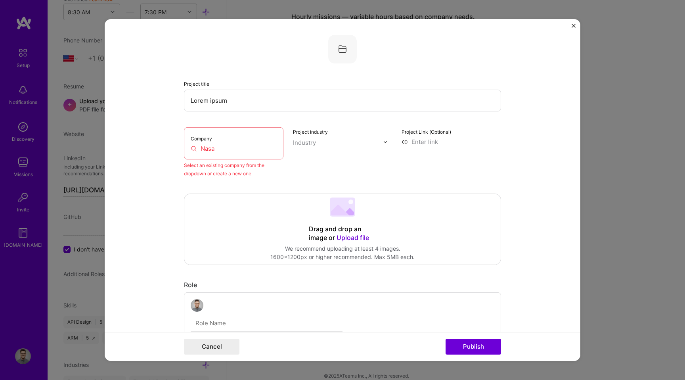
click at [248, 151] on input "Nasa" at bounding box center [234, 148] width 86 height 8
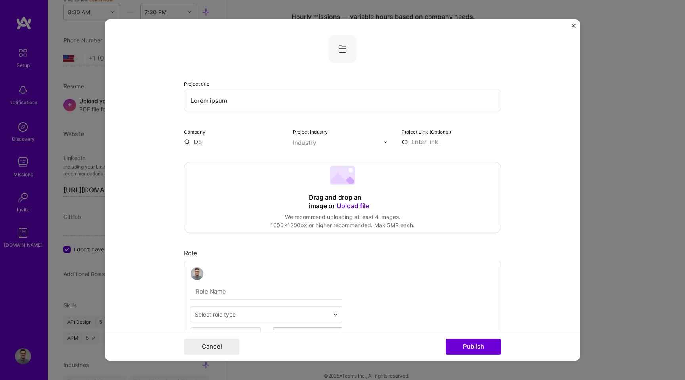
type input "D"
type input "SpaceX"
click at [223, 163] on span "spacex.com" at bounding box center [227, 165] width 38 height 6
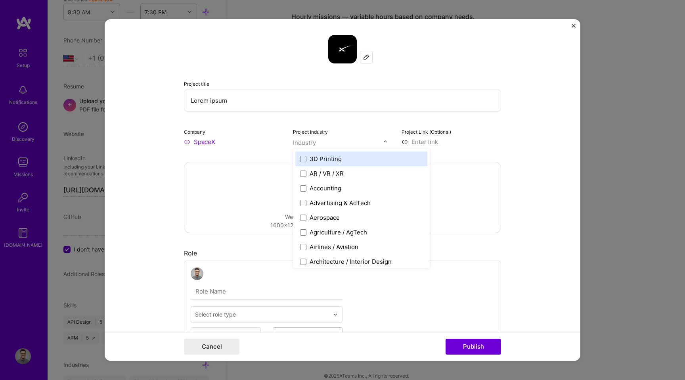
click at [313, 140] on div "Industry" at bounding box center [304, 142] width 23 height 8
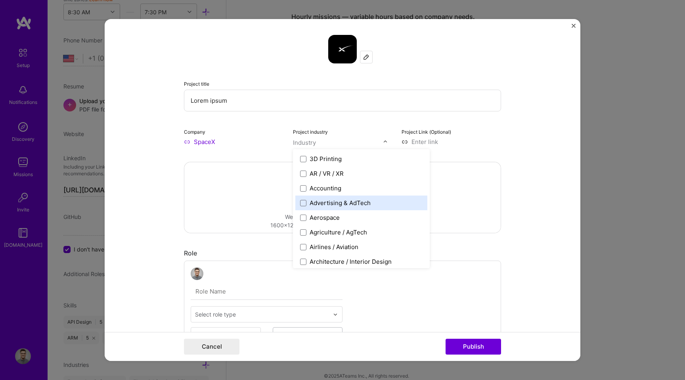
click at [314, 209] on div "Advertising & AdTech" at bounding box center [361, 202] width 132 height 15
click at [314, 203] on div "Advertising & AdTech" at bounding box center [340, 203] width 61 height 8
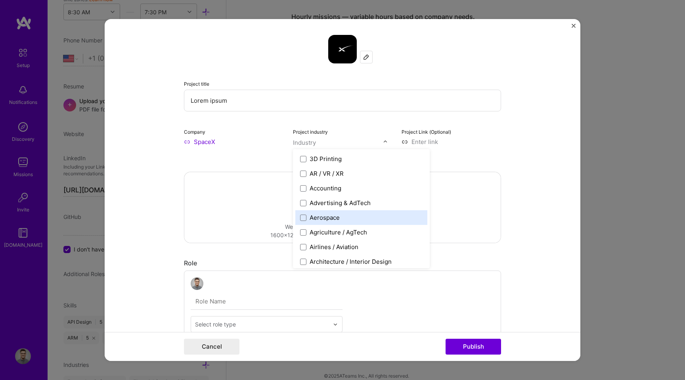
click at [314, 213] on div "Aerospace" at bounding box center [361, 217] width 132 height 15
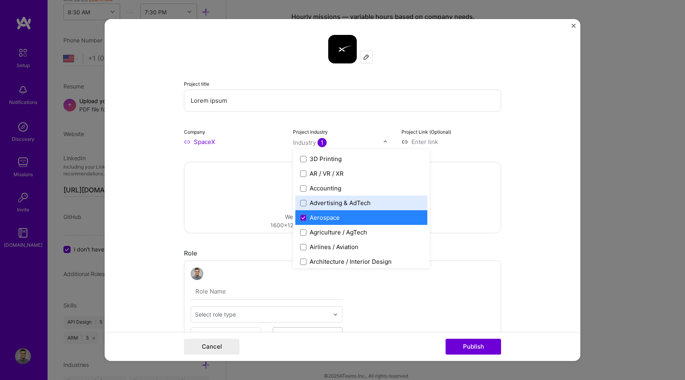
click at [266, 145] on input "SpaceX" at bounding box center [234, 142] width 100 height 8
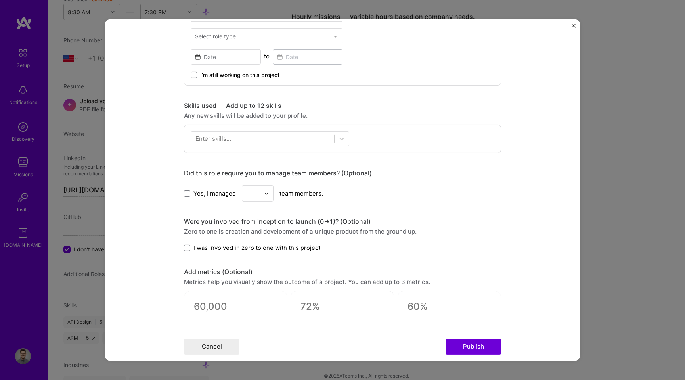
scroll to position [229, 0]
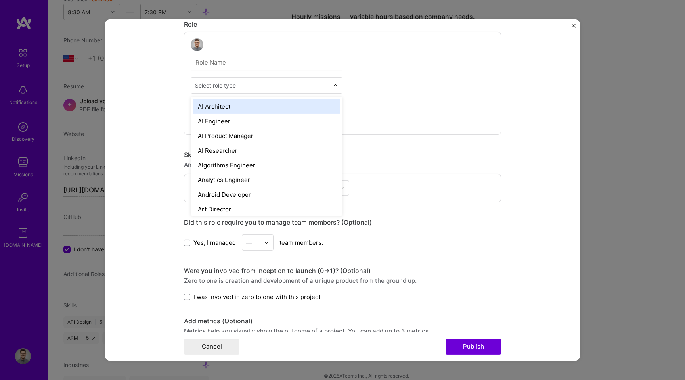
click at [253, 85] on input "text" at bounding box center [262, 85] width 134 height 8
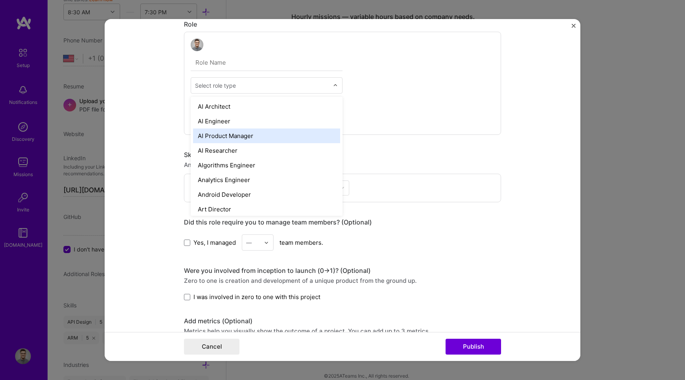
click at [244, 141] on div "AI Product Manager" at bounding box center [266, 135] width 147 height 15
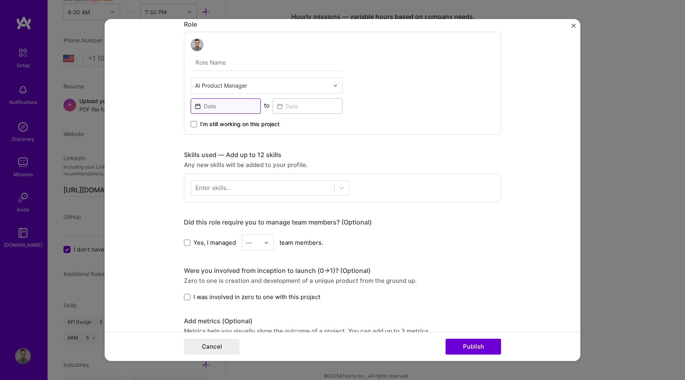
click at [239, 105] on input at bounding box center [226, 105] width 70 height 15
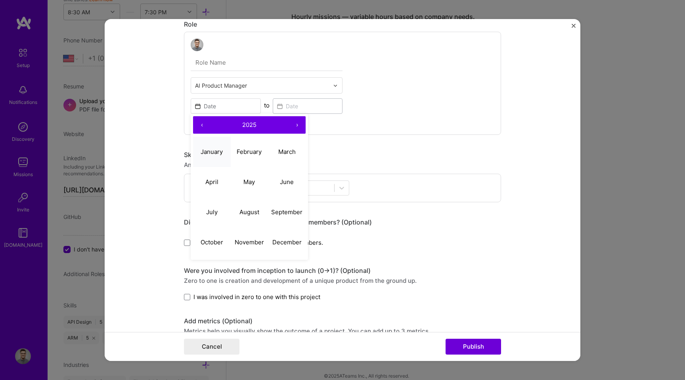
click at [228, 152] on button "January" at bounding box center [212, 151] width 38 height 30
type input "Jan, 2025"
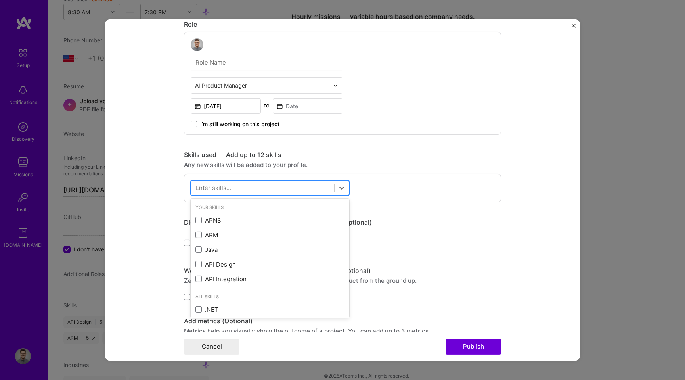
click at [287, 187] on div at bounding box center [262, 187] width 143 height 13
click at [250, 257] on div "API Design" at bounding box center [270, 264] width 159 height 15
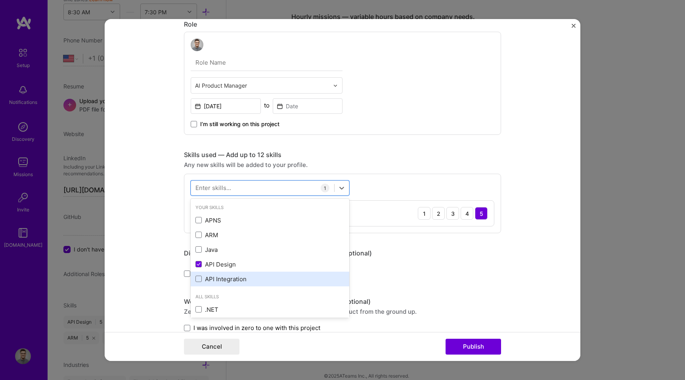
click at [241, 280] on div "API Integration" at bounding box center [269, 279] width 149 height 8
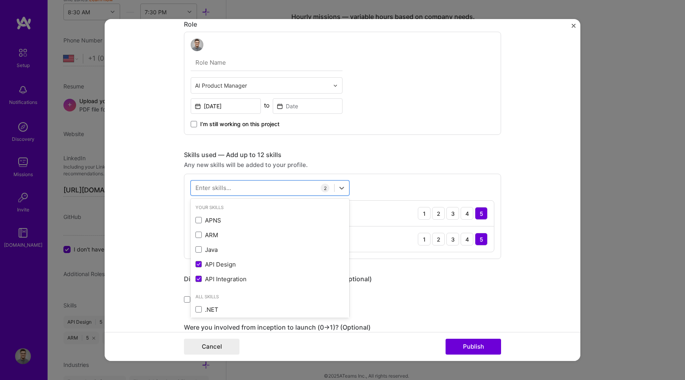
click at [492, 251] on div "API Integration 1 2 3 4 5" at bounding box center [342, 238] width 303 height 25
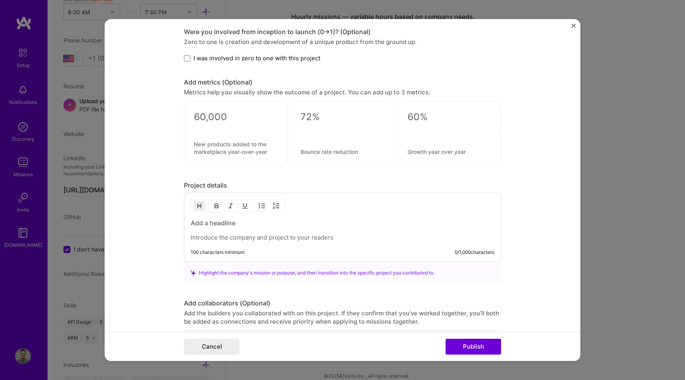
scroll to position [531, 0]
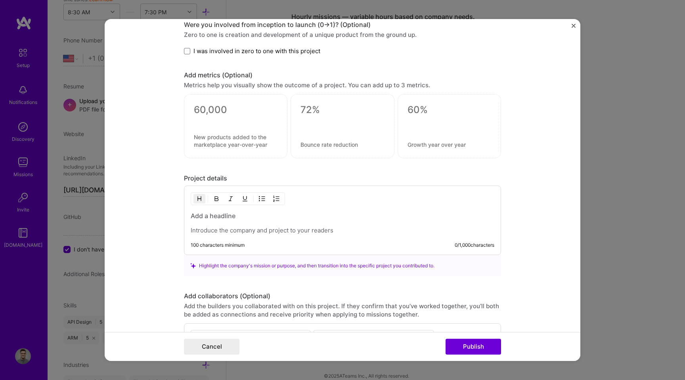
click at [304, 219] on h3 at bounding box center [343, 215] width 304 height 9
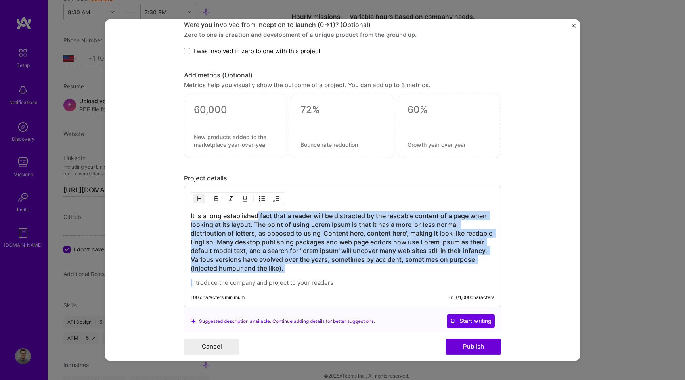
drag, startPoint x: 258, startPoint y: 215, endPoint x: 267, endPoint y: 278, distance: 63.8
click at [267, 278] on div "It is a long established fact that a reader will be distracted by the readable …" at bounding box center [343, 248] width 304 height 75
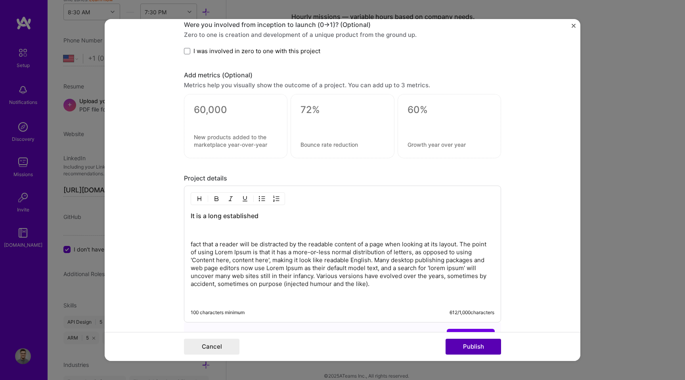
click at [459, 349] on button "Publish" at bounding box center [474, 347] width 56 height 16
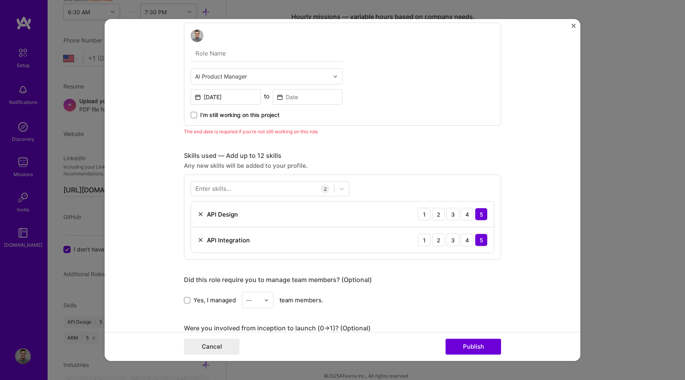
scroll to position [230, 0]
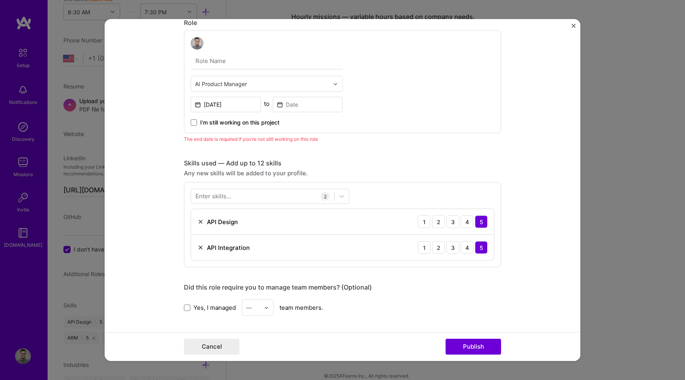
click at [245, 65] on input "text" at bounding box center [267, 61] width 152 height 17
type input "Test"
click at [480, 347] on button "Publish" at bounding box center [474, 347] width 56 height 16
click at [266, 121] on span "I’m still working on this project" at bounding box center [239, 123] width 79 height 8
click at [0, 0] on input "I’m still working on this project" at bounding box center [0, 0] width 0 height 0
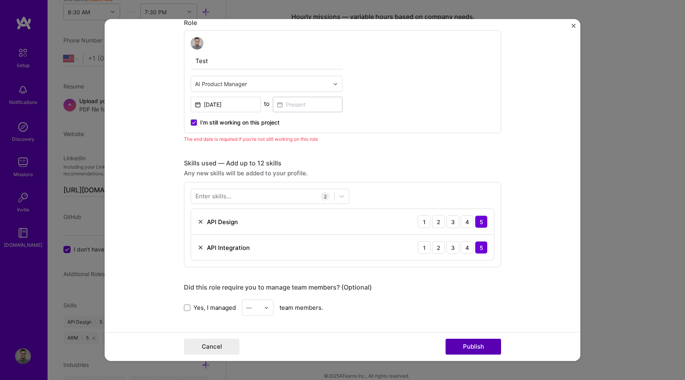
click at [466, 347] on button "Publish" at bounding box center [474, 347] width 56 height 16
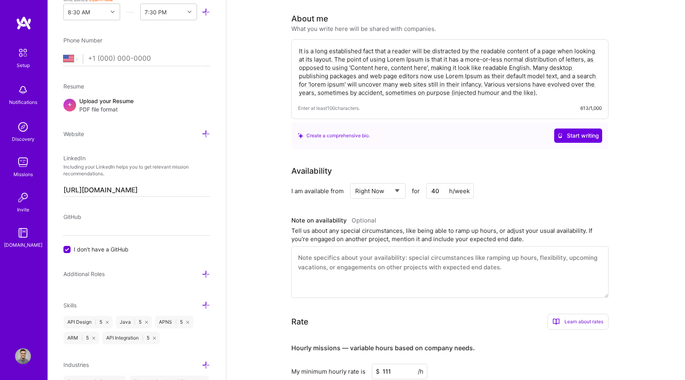
scroll to position [0, 0]
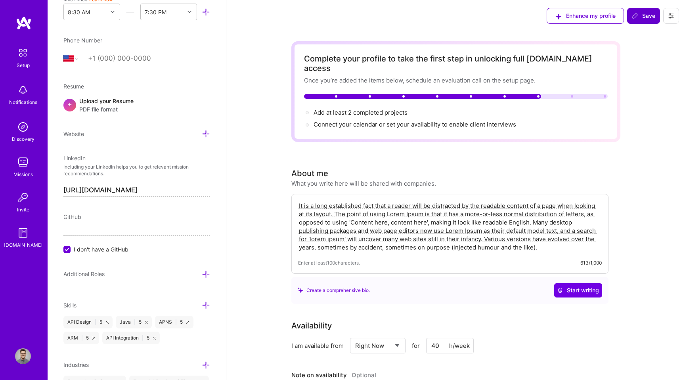
click at [638, 20] on button "Save" at bounding box center [643, 16] width 33 height 16
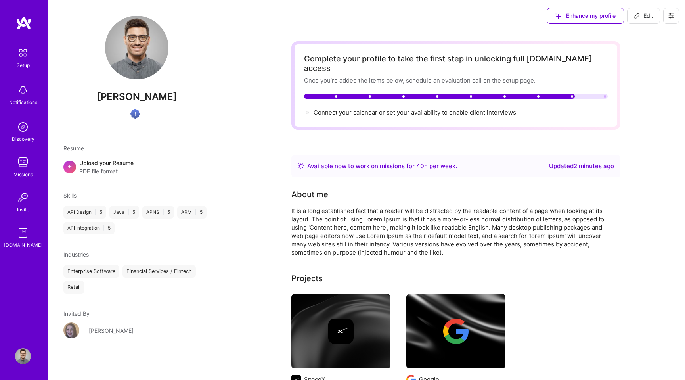
click at [670, 16] on icon at bounding box center [671, 16] width 6 height 6
click at [651, 42] on button "Settings" at bounding box center [649, 34] width 59 height 20
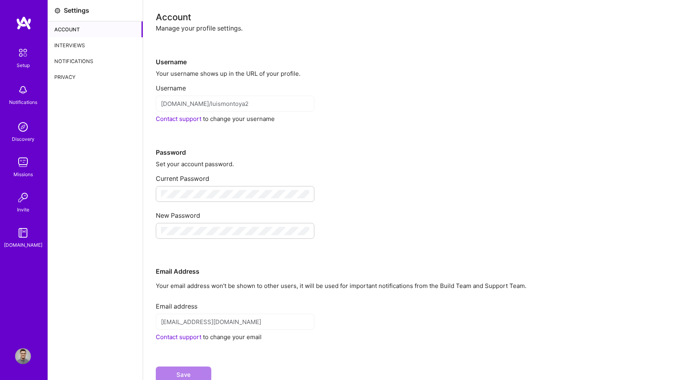
click at [72, 39] on div "Interviews" at bounding box center [95, 45] width 95 height 16
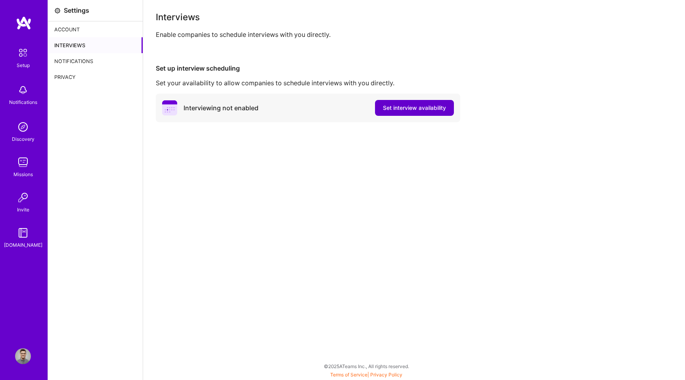
click at [396, 105] on span "Set interview availability" at bounding box center [414, 108] width 63 height 8
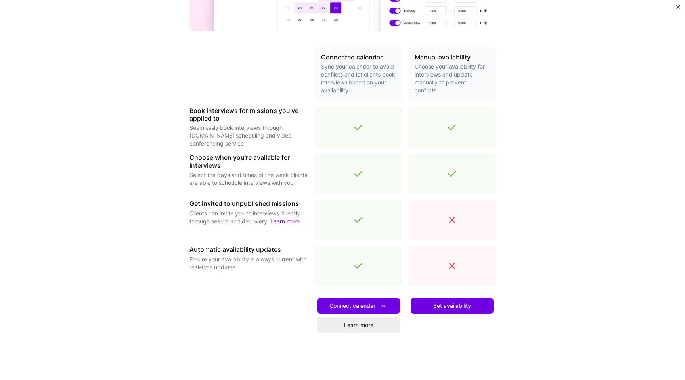
scroll to position [176, 0]
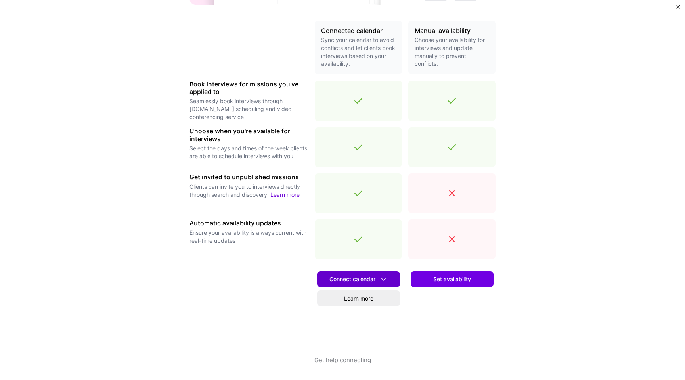
click at [374, 280] on span "Connect calendar" at bounding box center [358, 279] width 58 height 8
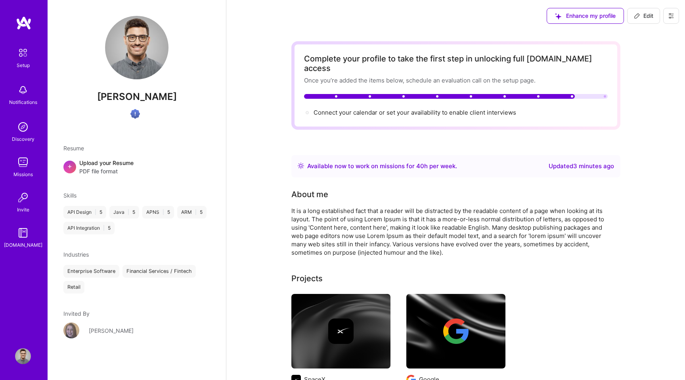
click at [671, 15] on icon at bounding box center [671, 16] width 6 height 6
click at [645, 36] on button "Settings" at bounding box center [649, 34] width 59 height 20
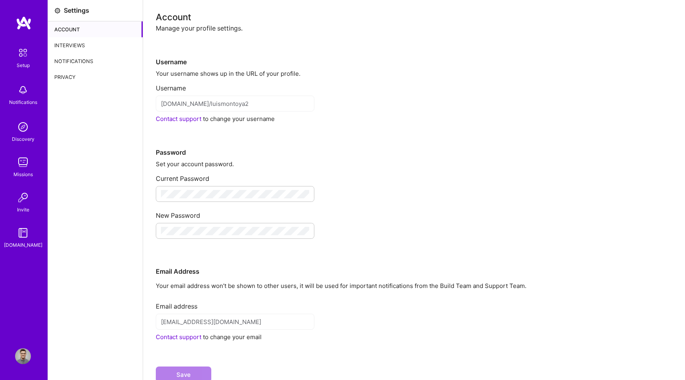
click at [90, 49] on div "Interviews" at bounding box center [95, 45] width 95 height 16
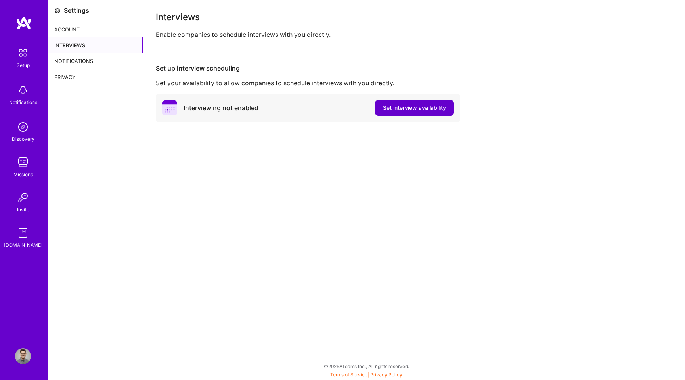
click at [423, 111] on span "Set interview availability" at bounding box center [414, 108] width 63 height 8
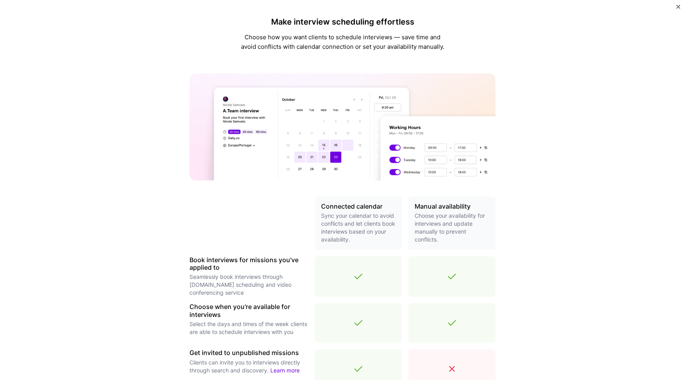
scroll to position [176, 0]
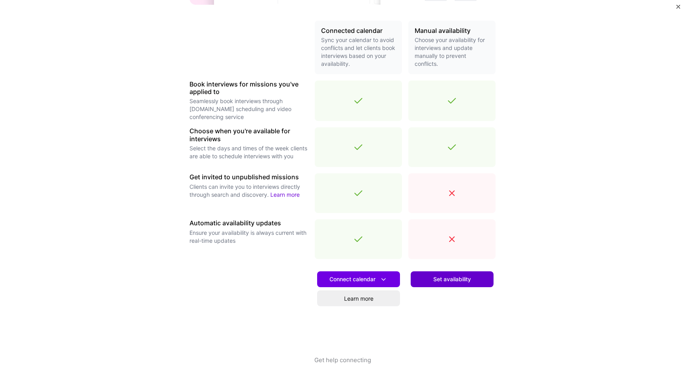
click at [444, 280] on span "Set availability" at bounding box center [452, 279] width 38 height 8
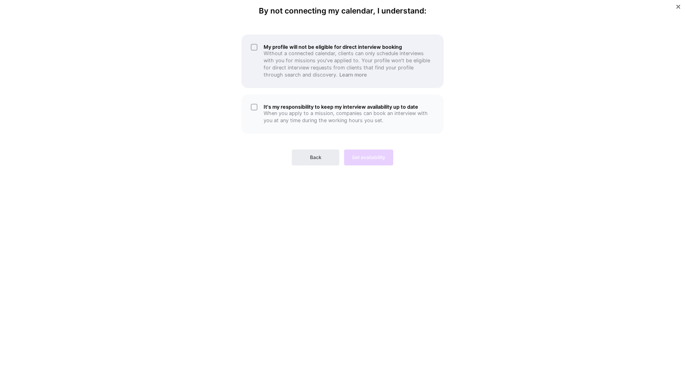
click at [264, 65] on p "Without a connected calendar, clients can only schedule interviews with you for…" at bounding box center [349, 64] width 170 height 29
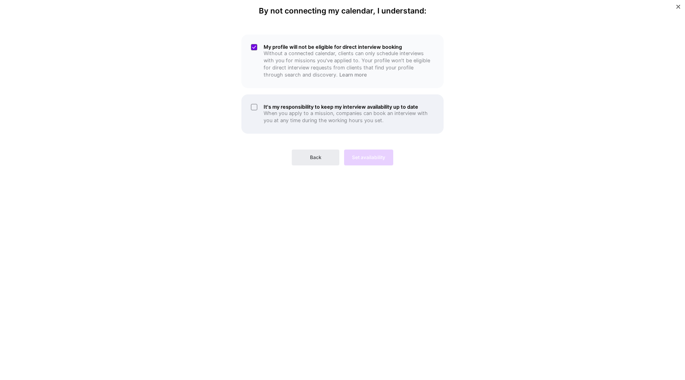
click at [258, 111] on div "It's my responsibility to keep my interview availability up to date When you ap…" at bounding box center [342, 113] width 202 height 39
click at [368, 154] on span "Set availability" at bounding box center [368, 157] width 33 height 7
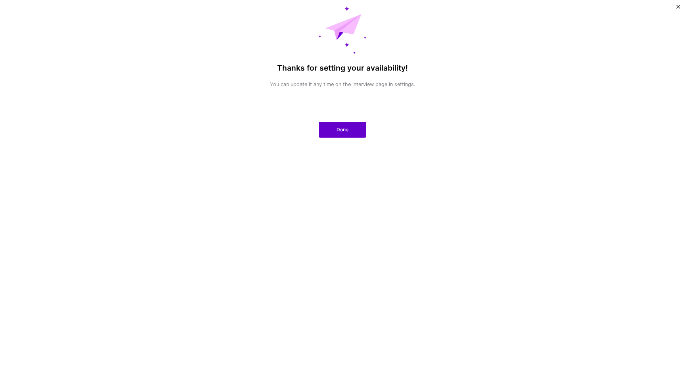
click at [345, 129] on span "Done" at bounding box center [343, 129] width 12 height 7
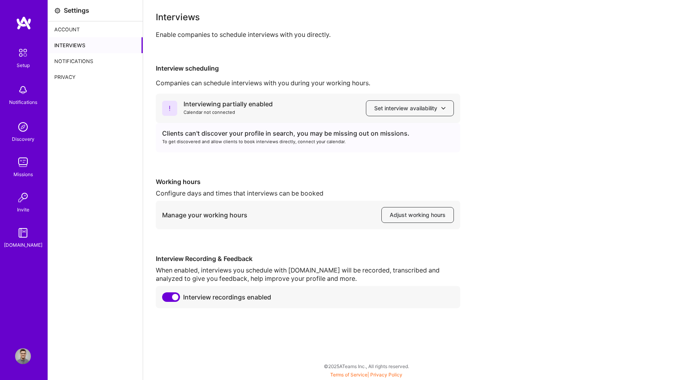
click at [29, 57] on img at bounding box center [23, 52] width 17 height 17
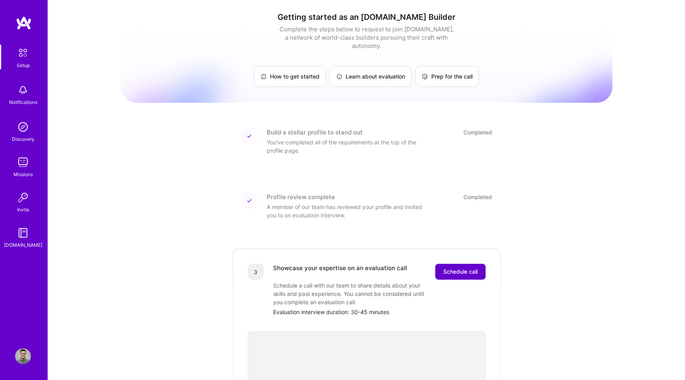
click at [459, 268] on span "Schedule call" at bounding box center [460, 272] width 34 height 8
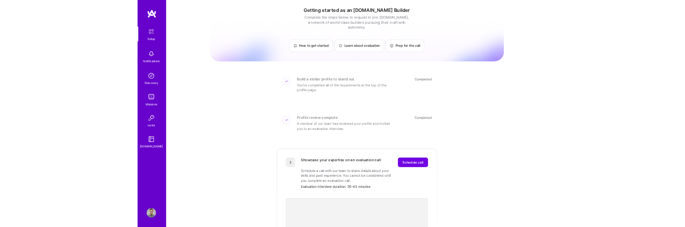
scroll to position [74, 0]
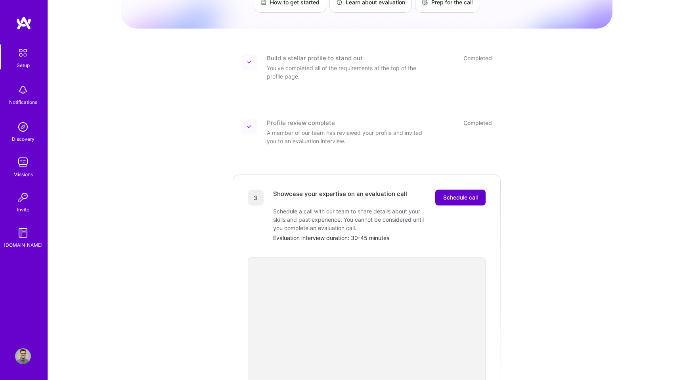
click at [465, 193] on span "Schedule call" at bounding box center [460, 197] width 34 height 8
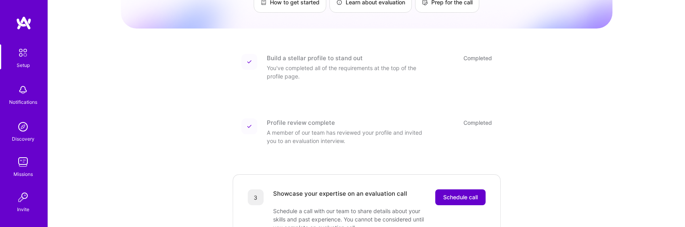
click at [459, 193] on button "Schedule call" at bounding box center [460, 198] width 50 height 16
click at [460, 193] on span "Schedule call" at bounding box center [460, 197] width 34 height 8
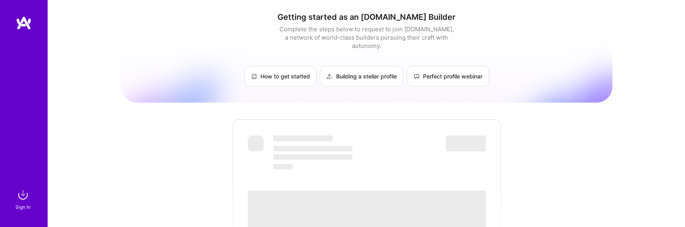
scroll to position [74, 0]
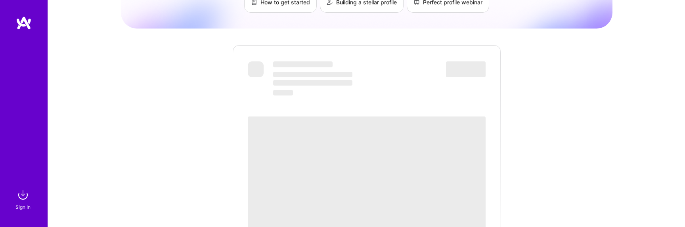
click at [232, 94] on div "‌ ‌ ‌ ‌ ‌ ‌ ‌" at bounding box center [367, 149] width 270 height 211
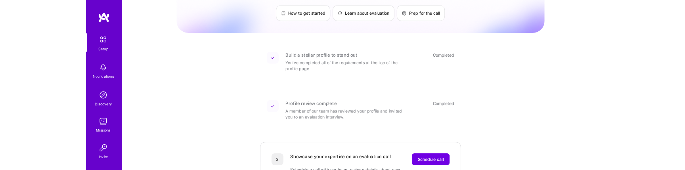
scroll to position [80, 0]
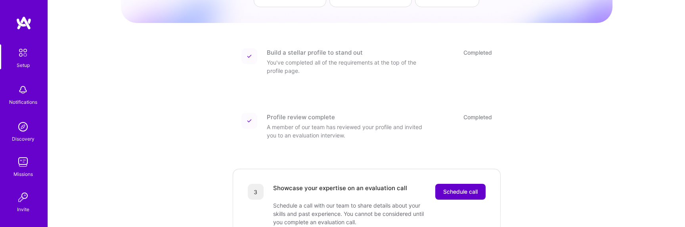
click at [450, 188] on span "Schedule call" at bounding box center [460, 192] width 34 height 8
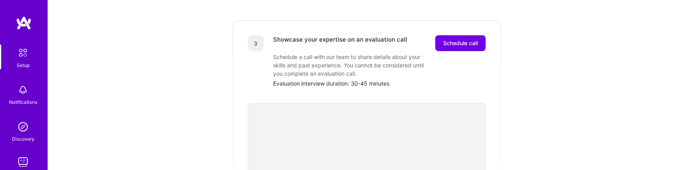
scroll to position [206, 0]
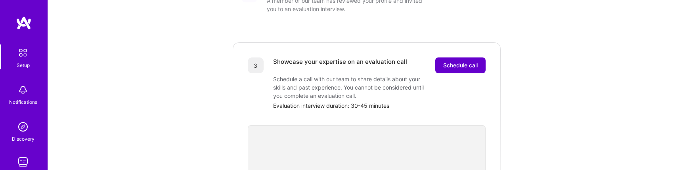
click at [465, 61] on span "Schedule call" at bounding box center [460, 65] width 34 height 8
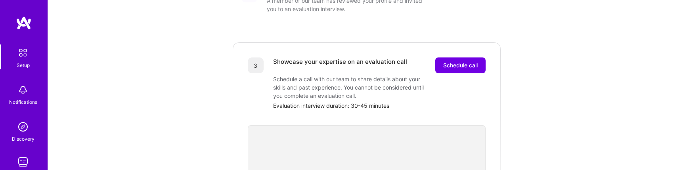
scroll to position [122, 0]
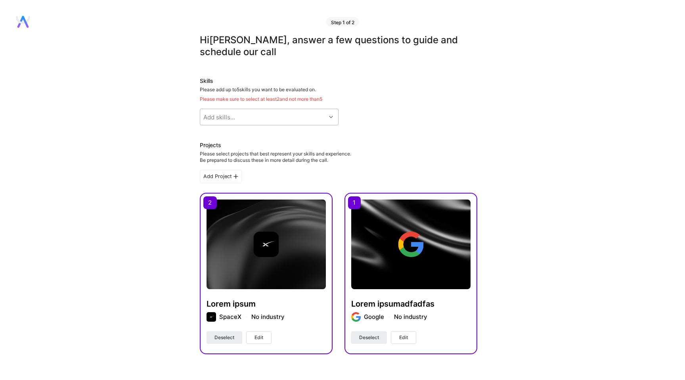
click at [273, 122] on div "Add skills..." at bounding box center [263, 117] width 126 height 16
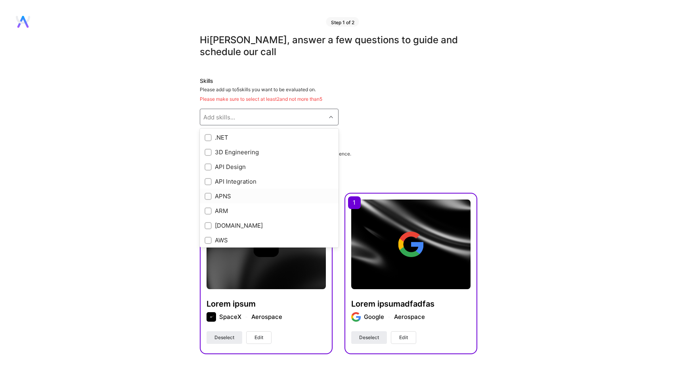
click at [209, 197] on input "checkbox" at bounding box center [209, 197] width 6 height 6
checkbox input "true"
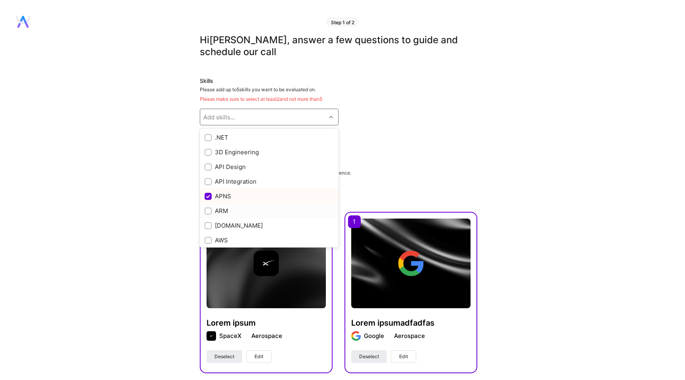
click at [209, 209] on input "checkbox" at bounding box center [209, 212] width 6 height 6
checkbox input "true"
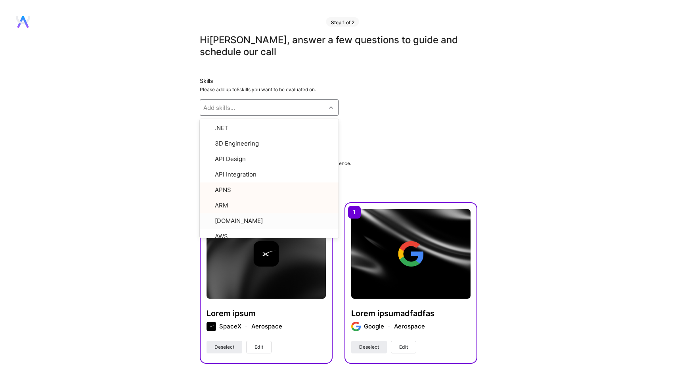
click at [171, 215] on div "Hi Luis , answer a few questions to guide and schedule our call Skills Please a…" at bounding box center [338, 341] width 677 height 615
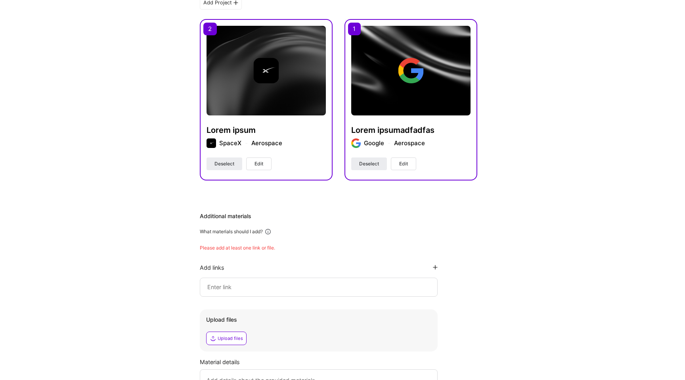
scroll to position [296, 0]
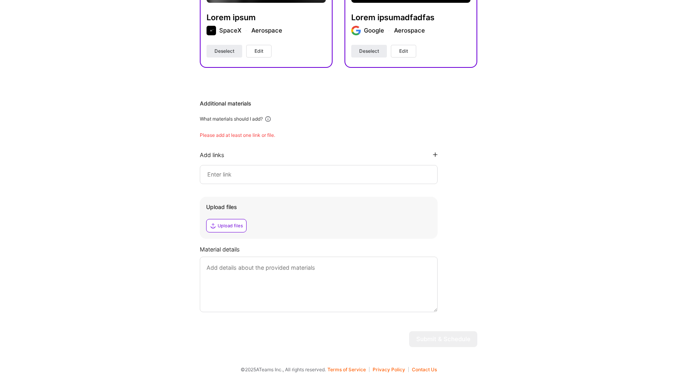
click at [239, 177] on input at bounding box center [319, 175] width 224 height 10
paste input "https://www.google.com/"
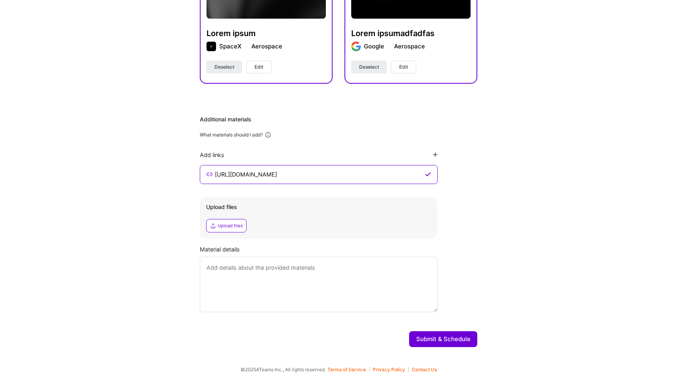
type input "https://www.google.com/"
click at [431, 340] on button "Submit & Schedule" at bounding box center [443, 339] width 68 height 16
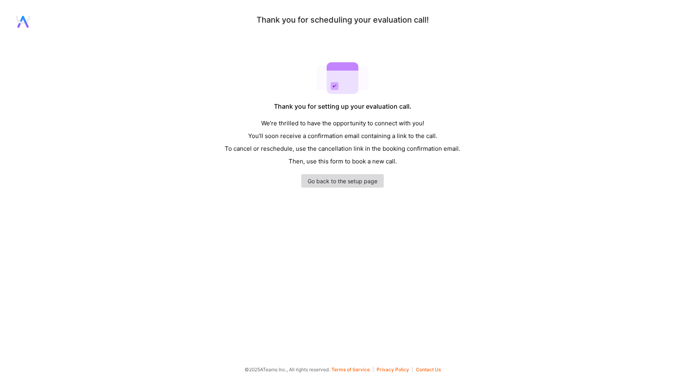
click at [354, 182] on link "Go back to the setup page" at bounding box center [342, 180] width 82 height 13
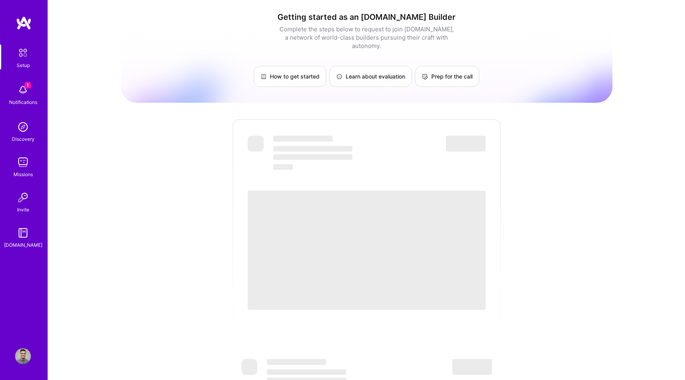
click at [23, 89] on img at bounding box center [23, 90] width 16 height 16
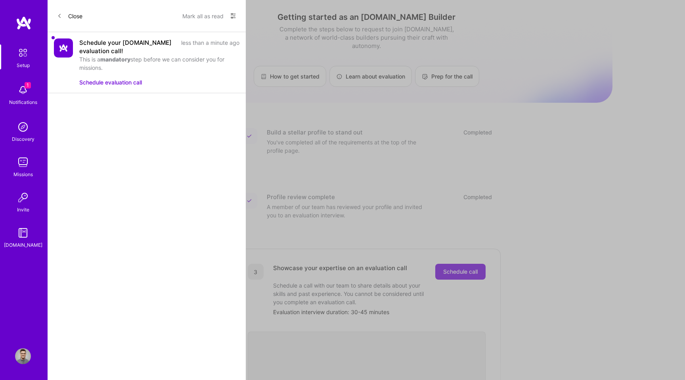
click at [104, 84] on button "Schedule evaluation call" at bounding box center [110, 82] width 63 height 8
click at [232, 14] on icon at bounding box center [233, 15] width 5 height 5
click at [211, 34] on div "Show all notifications" at bounding box center [185, 33] width 102 height 16
click at [226, 12] on div "Show all notifications Show unread notifications only" at bounding box center [230, 16] width 13 height 13
click at [231, 13] on icon at bounding box center [233, 16] width 6 height 6
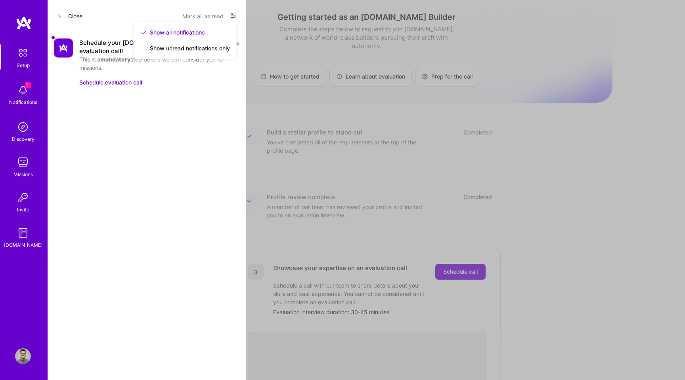
click at [231, 13] on icon at bounding box center [233, 16] width 6 height 6
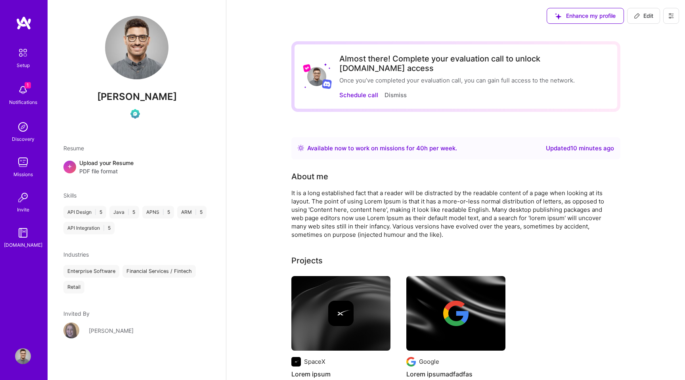
click at [681, 11] on div "Enhance my profile Edit" at bounding box center [613, 16] width 144 height 32
click at [672, 18] on icon at bounding box center [671, 16] width 6 height 6
click at [634, 45] on button "Payment method" at bounding box center [649, 54] width 59 height 20
click at [638, 34] on button "Settings" at bounding box center [649, 34] width 59 height 20
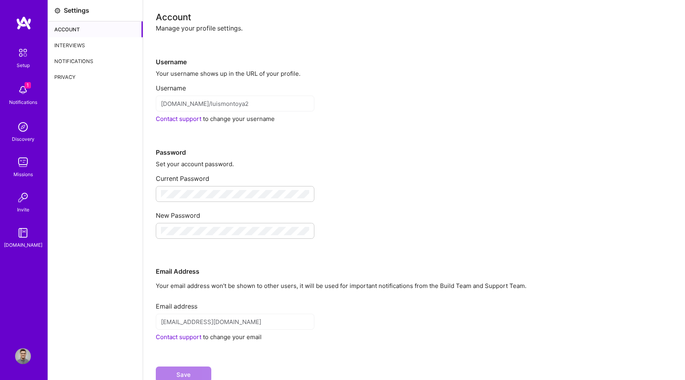
click at [70, 52] on div "Interviews" at bounding box center [95, 45] width 95 height 16
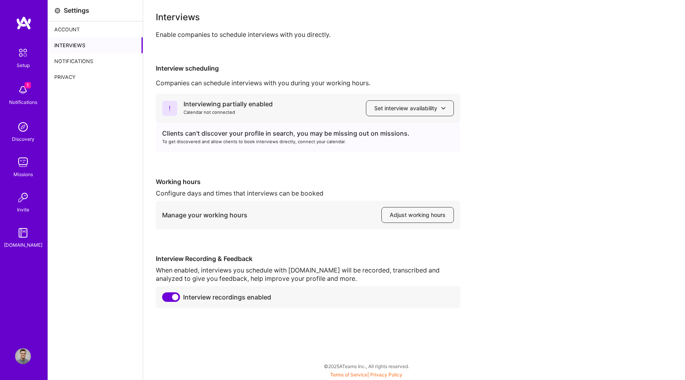
click at [71, 45] on div "Interviews" at bounding box center [95, 45] width 95 height 16
click at [415, 108] on span "Set interview availability" at bounding box center [409, 108] width 71 height 8
click at [29, 355] on img at bounding box center [23, 356] width 16 height 16
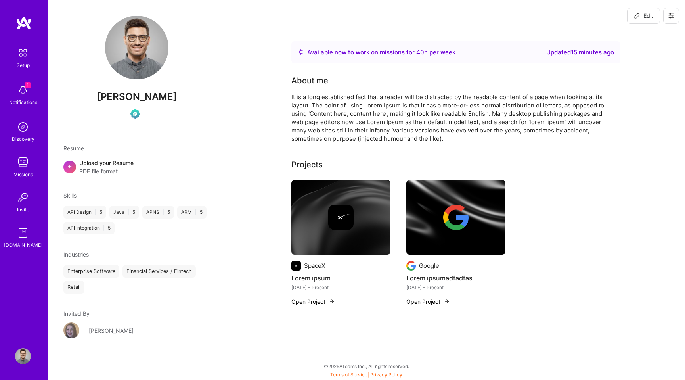
click at [677, 13] on button at bounding box center [671, 16] width 16 height 16
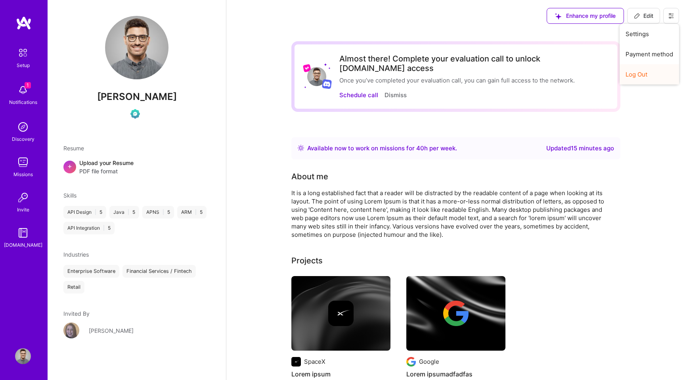
click at [641, 75] on button "Log Out" at bounding box center [649, 74] width 59 height 20
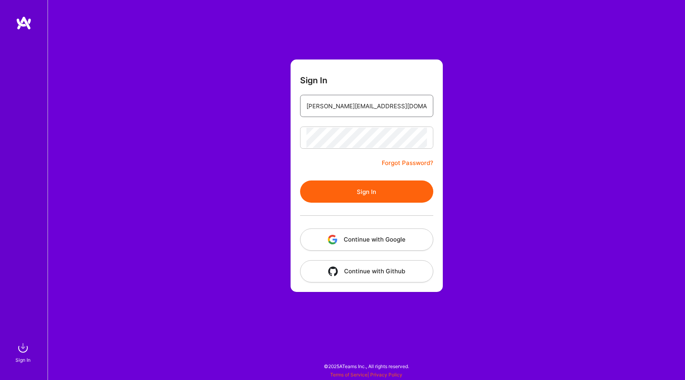
click at [344, 115] on input "luis@a.team" at bounding box center [366, 106] width 121 height 20
type input "luismontoya3141@gmail.com"
click at [337, 87] on form "Sign In luismontoya3141@gmail.com Forgot Password? Sign In Continue with Google…" at bounding box center [367, 175] width 152 height 232
click at [337, 187] on button "Sign In" at bounding box center [366, 191] width 133 height 22
click at [352, 192] on button "Sign In" at bounding box center [366, 191] width 133 height 22
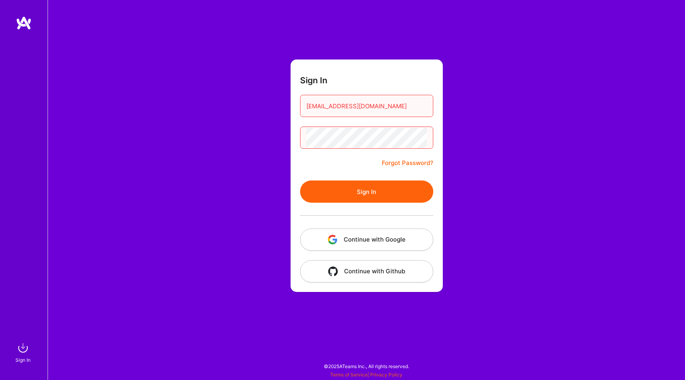
click at [358, 151] on form "Sign In luismontoya3141@gmail.com Forgot Password? Sign In Continue with Google…" at bounding box center [367, 175] width 152 height 232
click at [368, 187] on button "Sign In" at bounding box center [366, 191] width 133 height 22
click at [352, 240] on button "Continue with Google" at bounding box center [366, 239] width 133 height 22
